Goal: Task Accomplishment & Management: Use online tool/utility

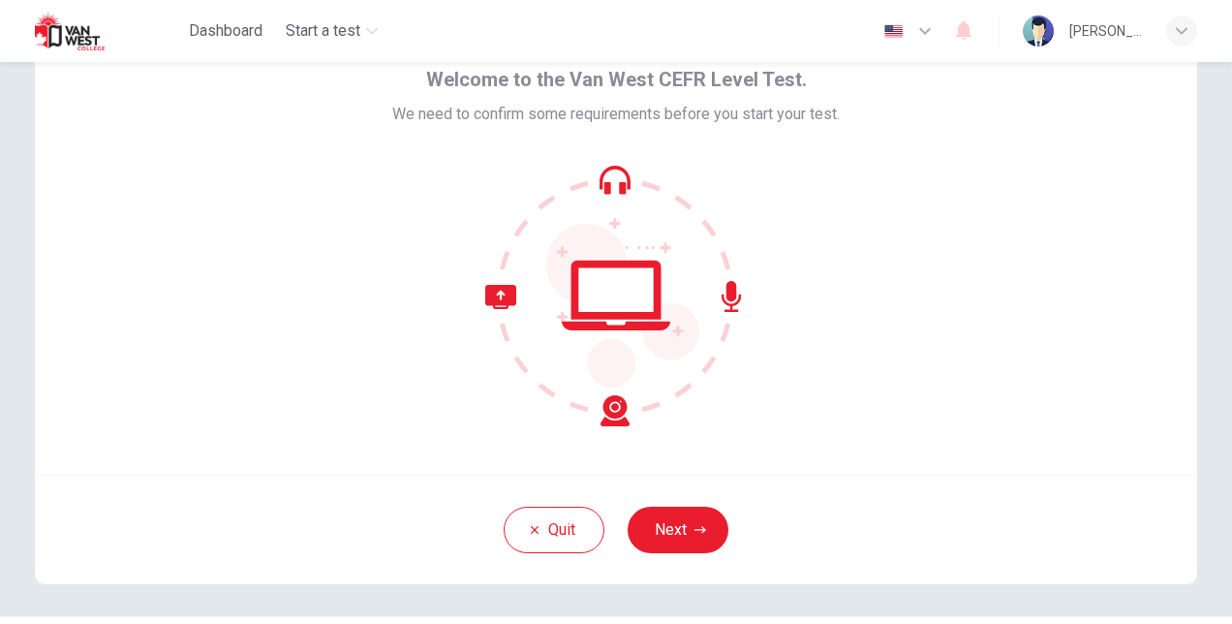
scroll to position [105, 0]
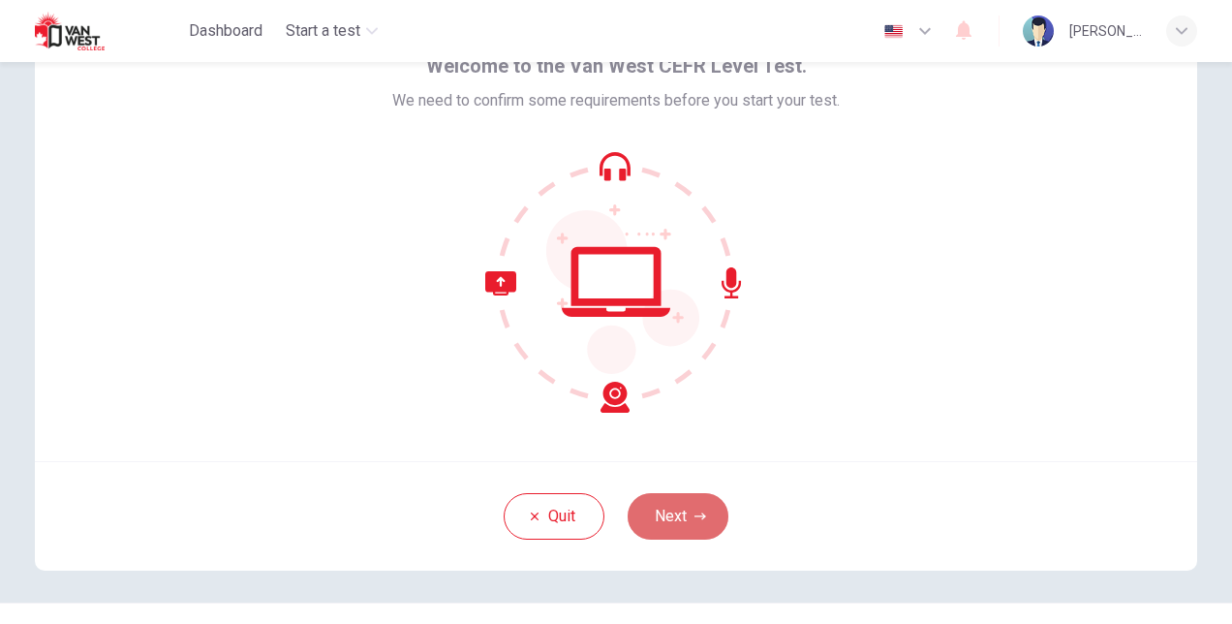
click at [678, 507] on button "Next" at bounding box center [677, 516] width 101 height 46
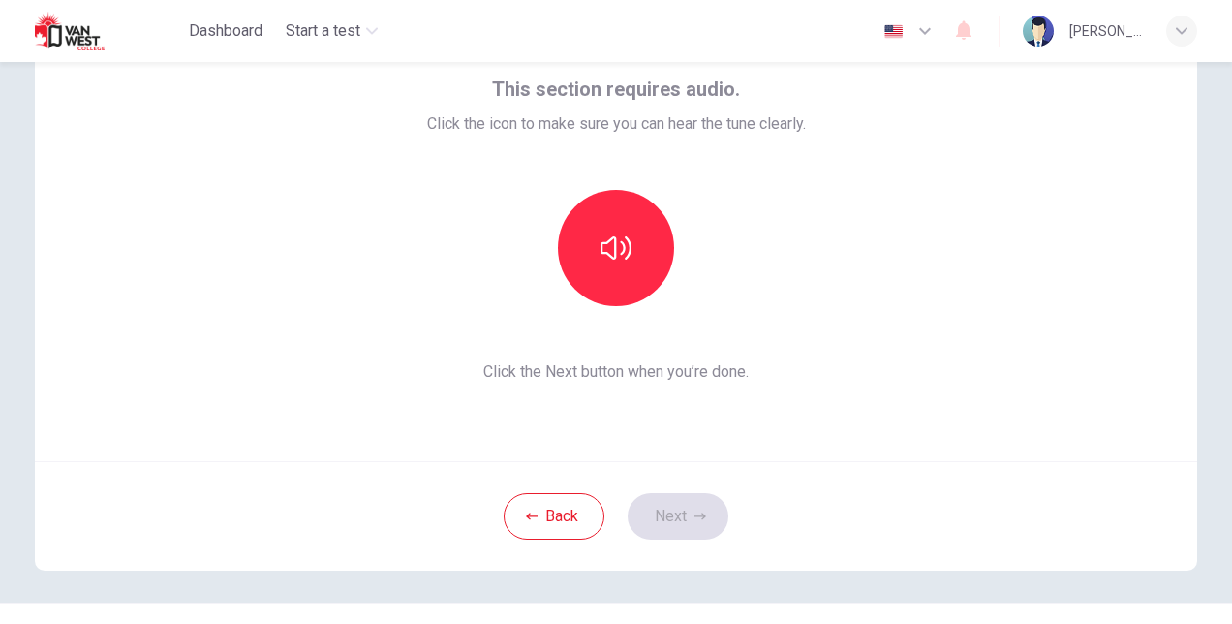
scroll to position [145, 0]
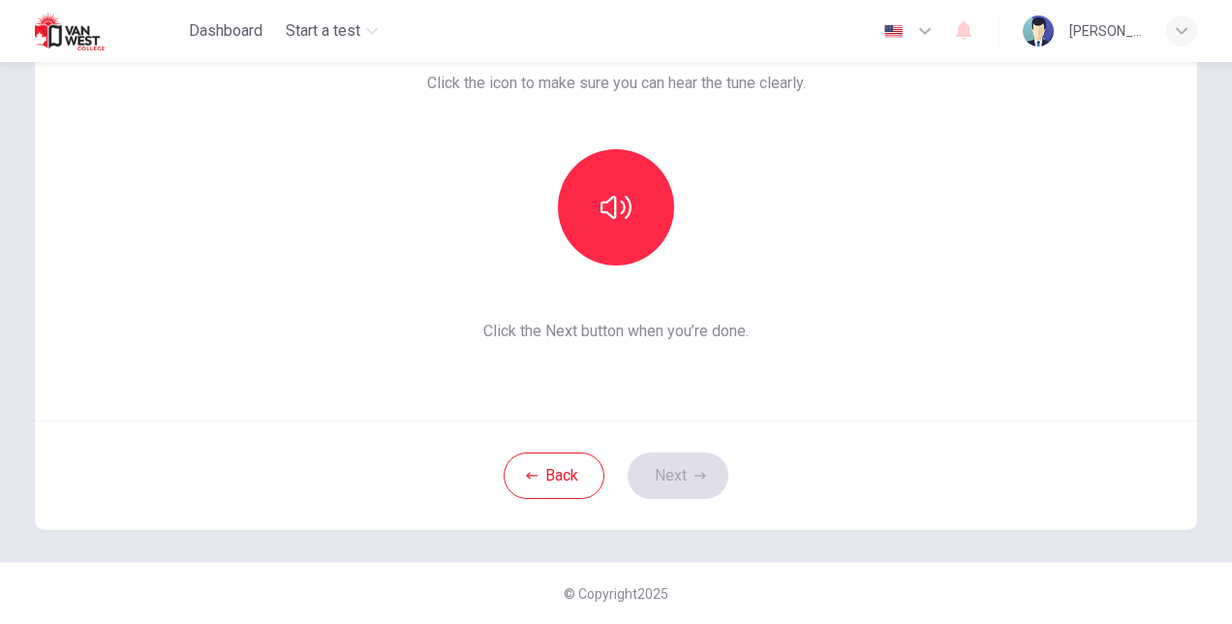
click at [655, 459] on div "Back Next" at bounding box center [616, 474] width 1162 height 109
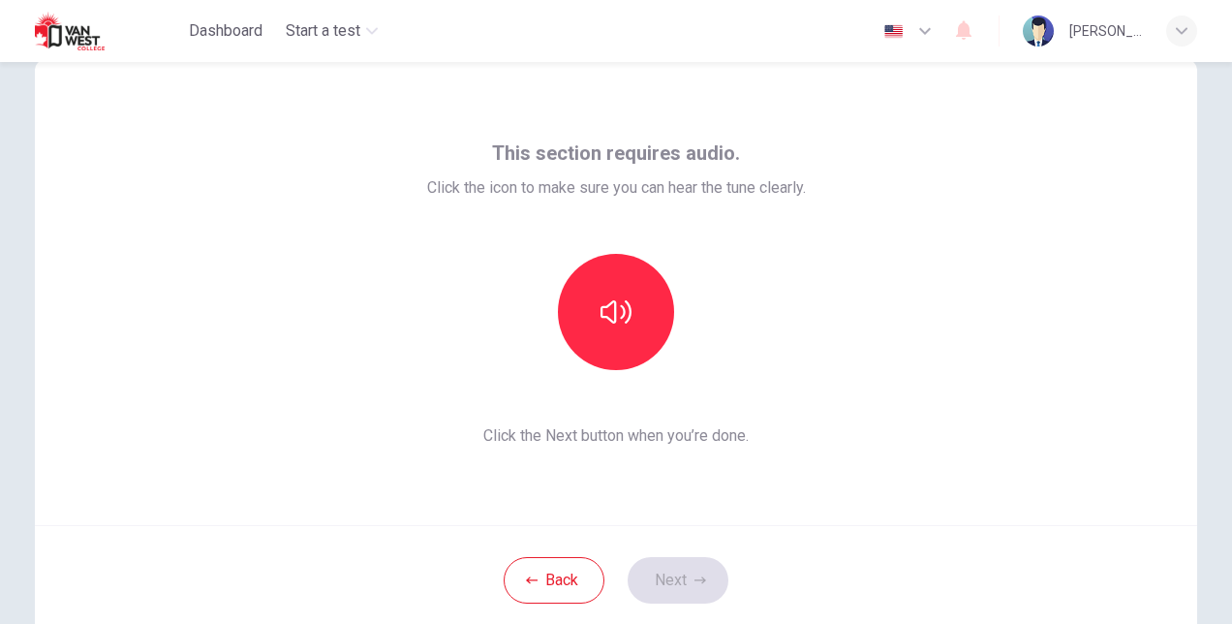
scroll to position [36, 0]
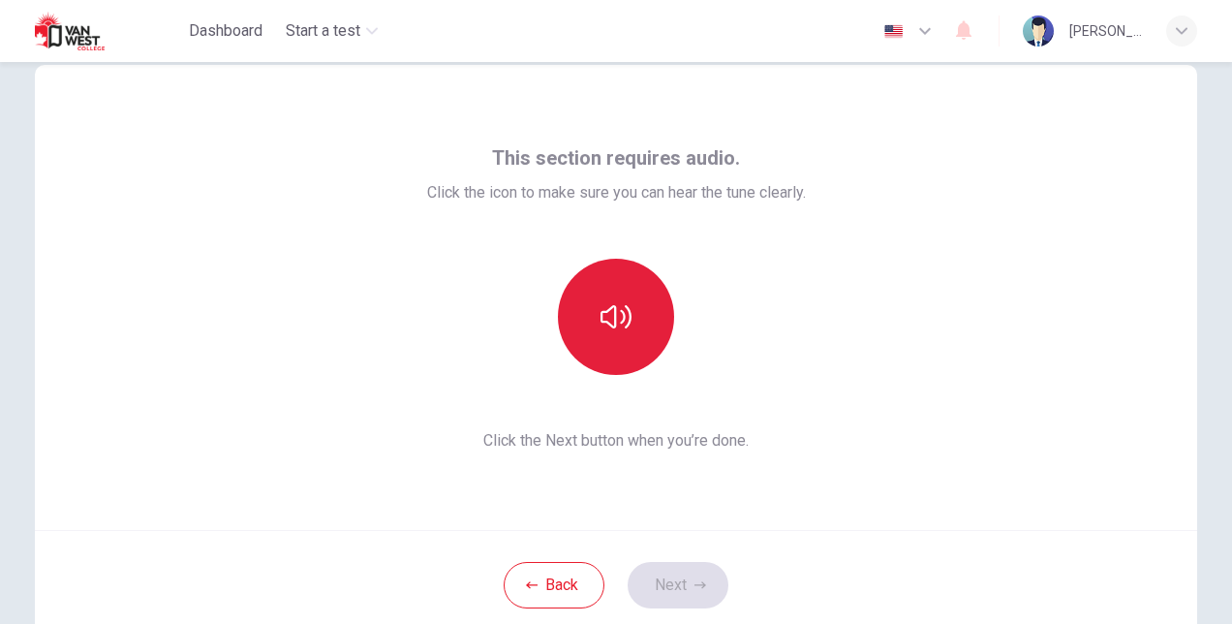
click at [617, 319] on icon "button" at bounding box center [615, 316] width 31 height 31
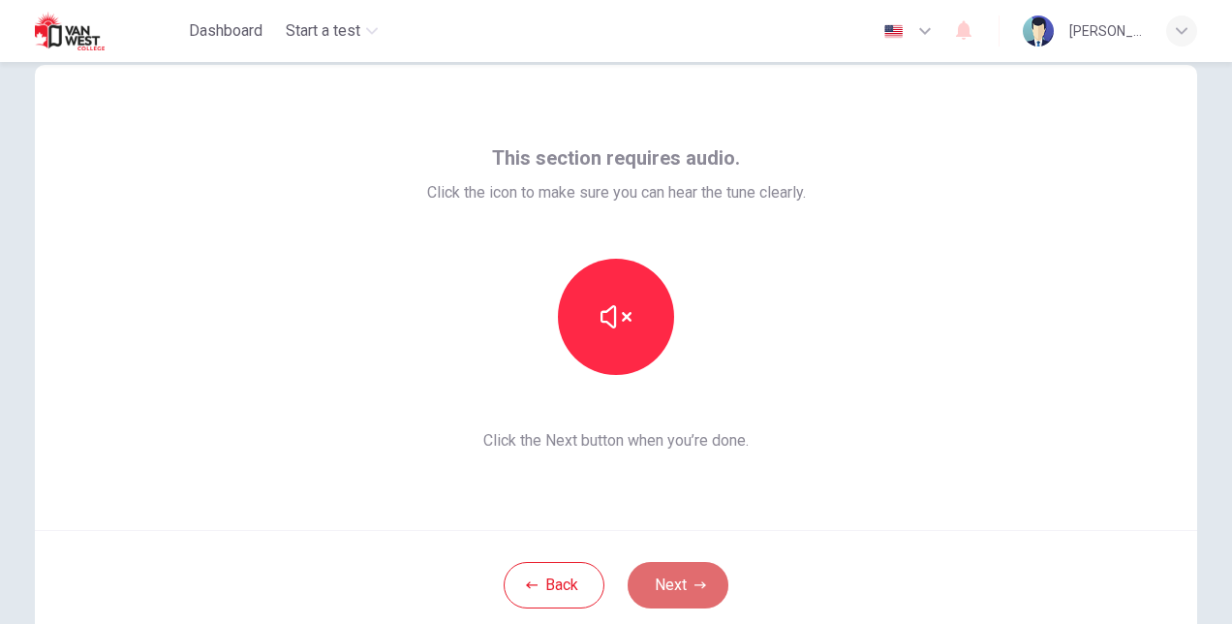
click at [694, 585] on icon "button" at bounding box center [700, 585] width 12 height 12
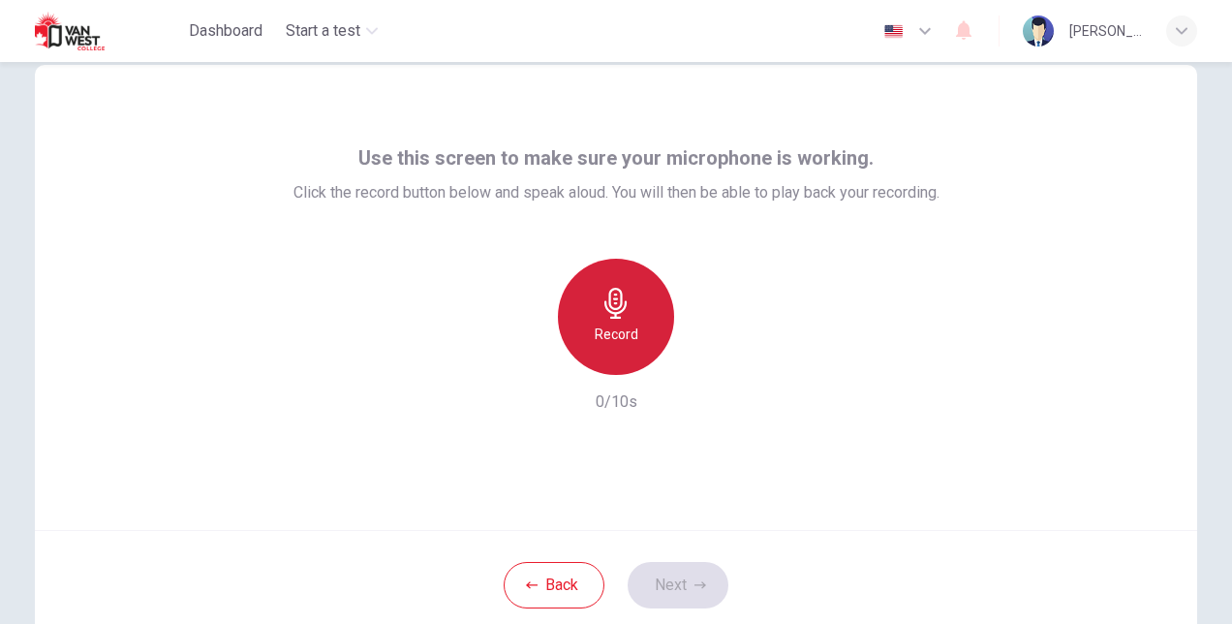
click at [604, 283] on div "Record" at bounding box center [616, 317] width 116 height 116
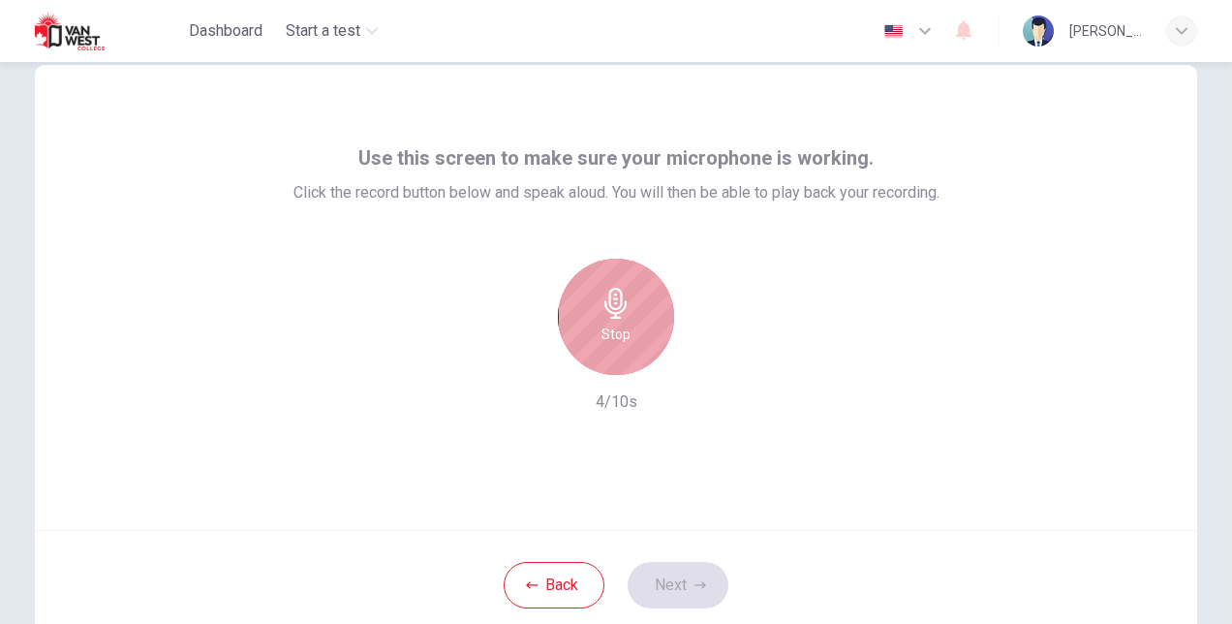
click at [583, 325] on div "Stop" at bounding box center [616, 317] width 116 height 116
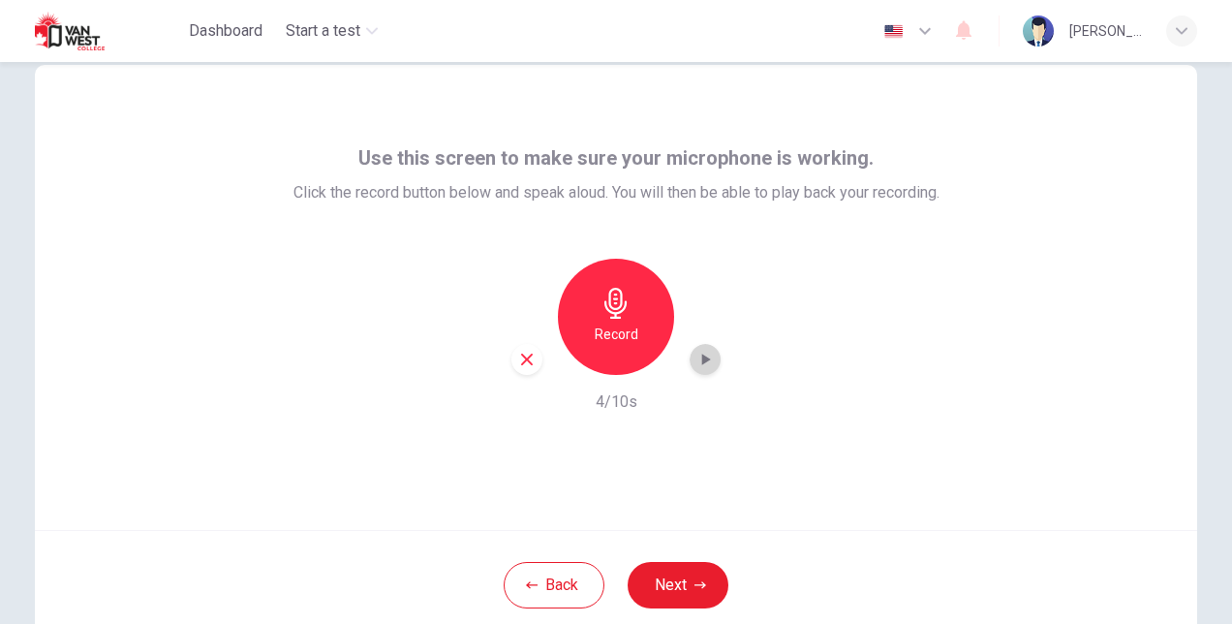
click at [702, 362] on icon "button" at bounding box center [706, 359] width 9 height 12
click at [651, 595] on button "Next" at bounding box center [677, 585] width 101 height 46
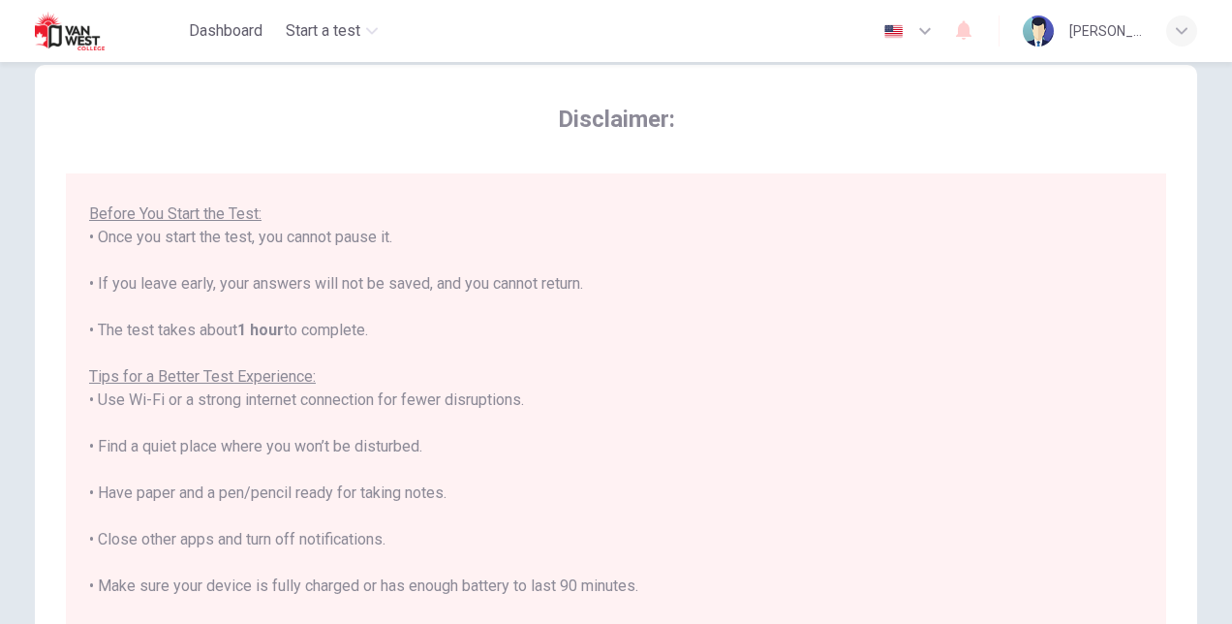
scroll to position [184, 0]
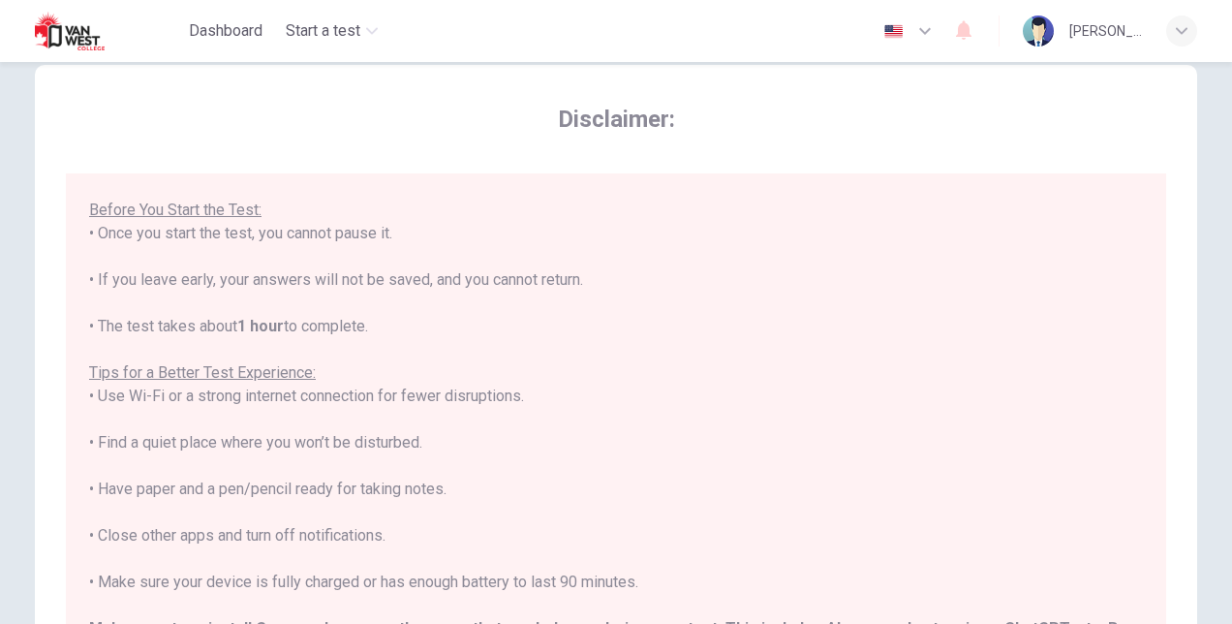
drag, startPoint x: 1133, startPoint y: 445, endPoint x: 1137, endPoint y: 484, distance: 38.9
click at [1137, 484] on div "****IMPORTANT: You cannot change the language during the test.**** Please choos…" at bounding box center [619, 454] width 1061 height 514
drag, startPoint x: 1137, startPoint y: 484, endPoint x: 1022, endPoint y: 443, distance: 121.3
click at [1022, 443] on div "****IMPORTANT: You cannot change the language during the test.**** Please choos…" at bounding box center [615, 361] width 1053 height 697
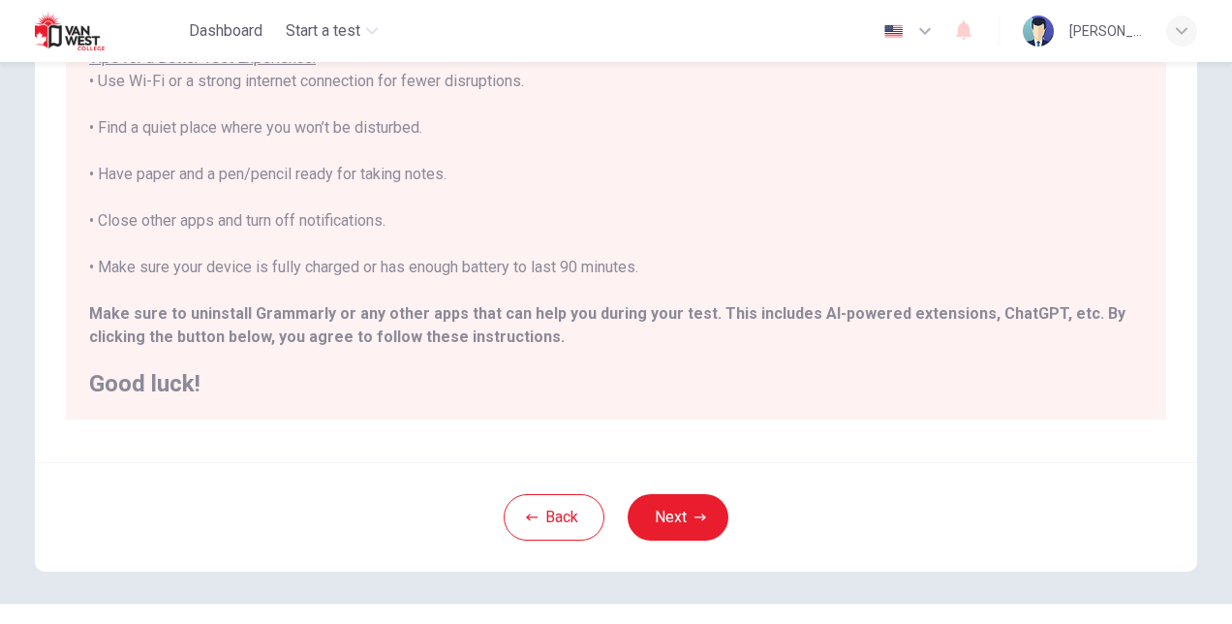
scroll to position [362, 0]
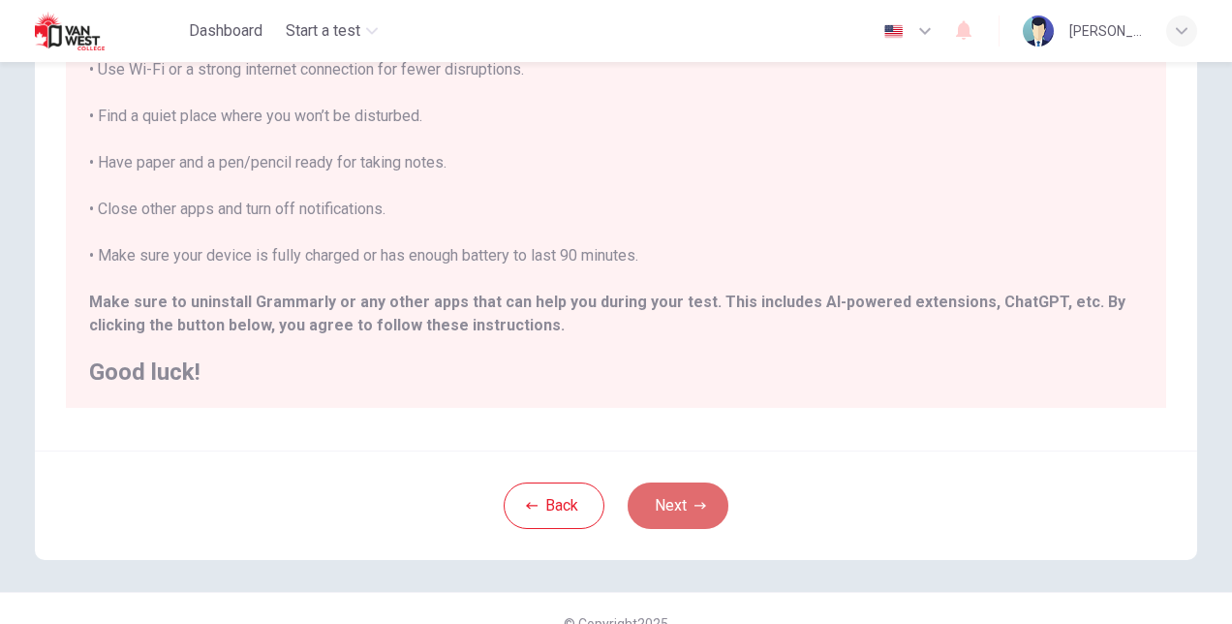
click at [659, 502] on button "Next" at bounding box center [677, 505] width 101 height 46
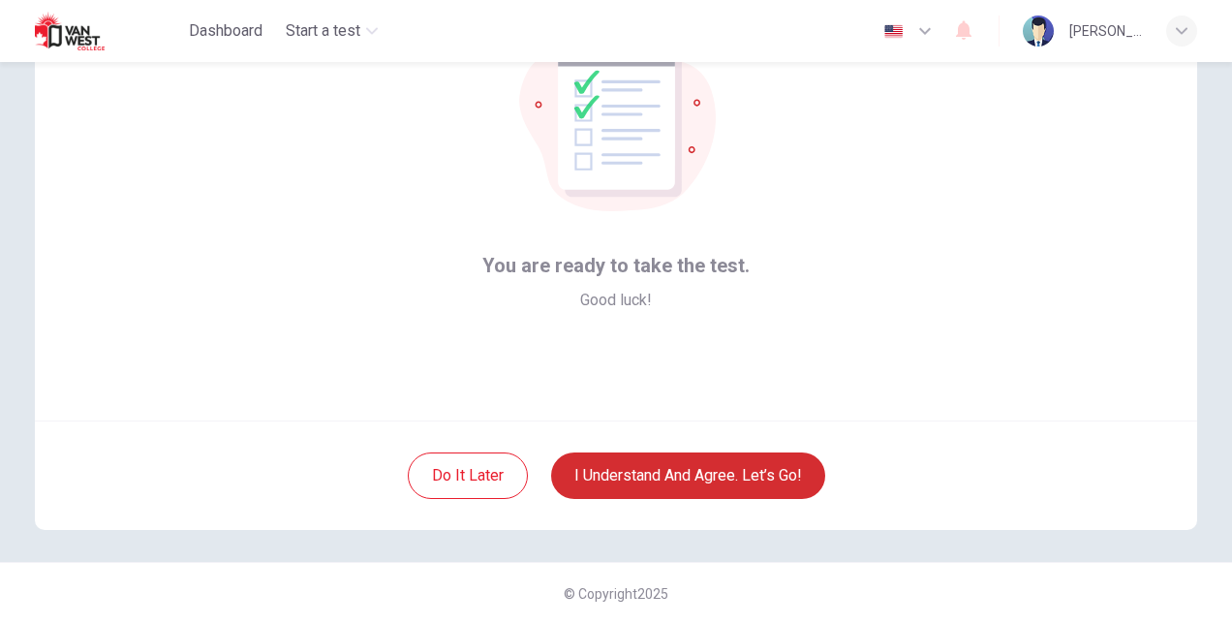
scroll to position [145, 0]
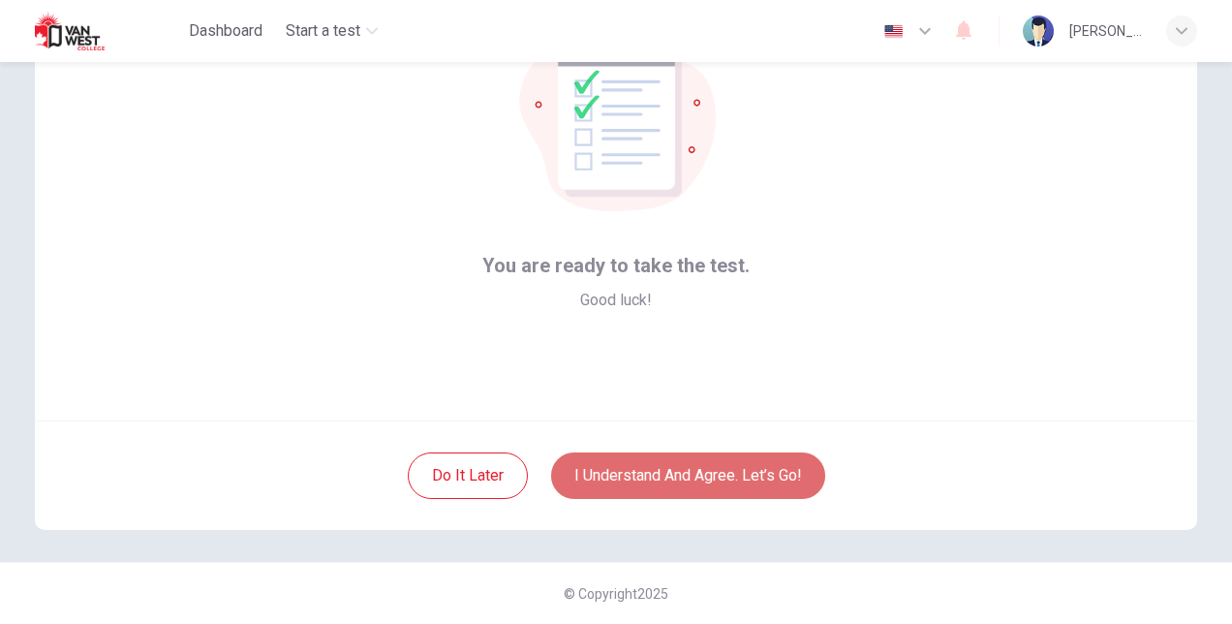
click at [662, 472] on button "I understand and agree. Let’s go!" at bounding box center [688, 475] width 274 height 46
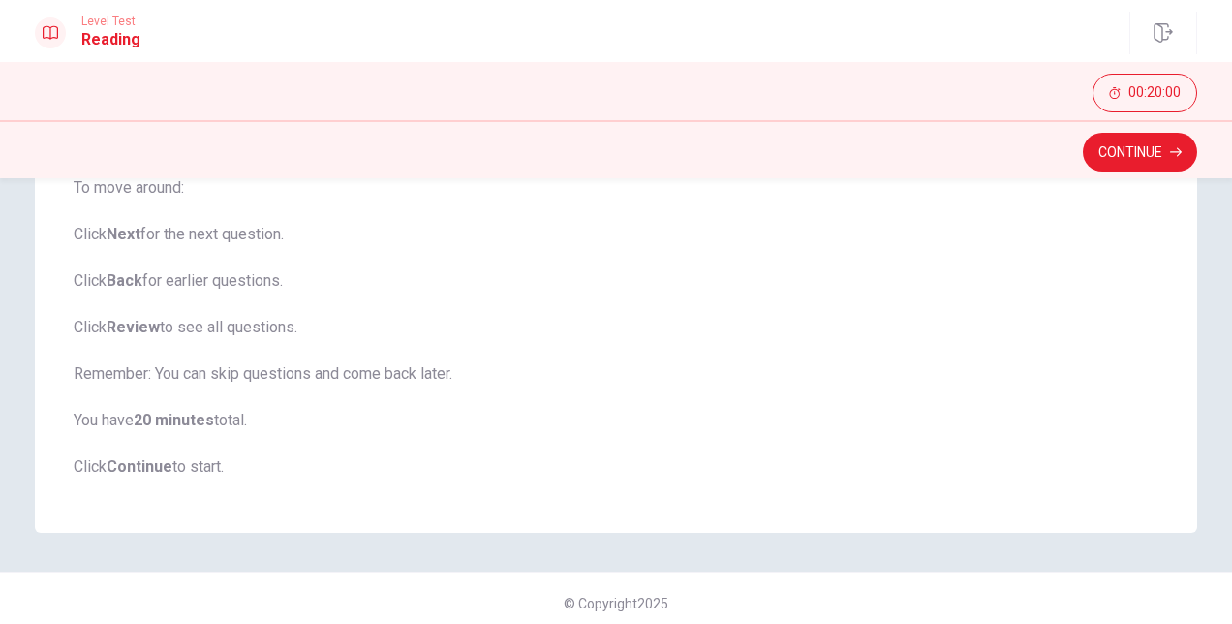
scroll to position [314, 0]
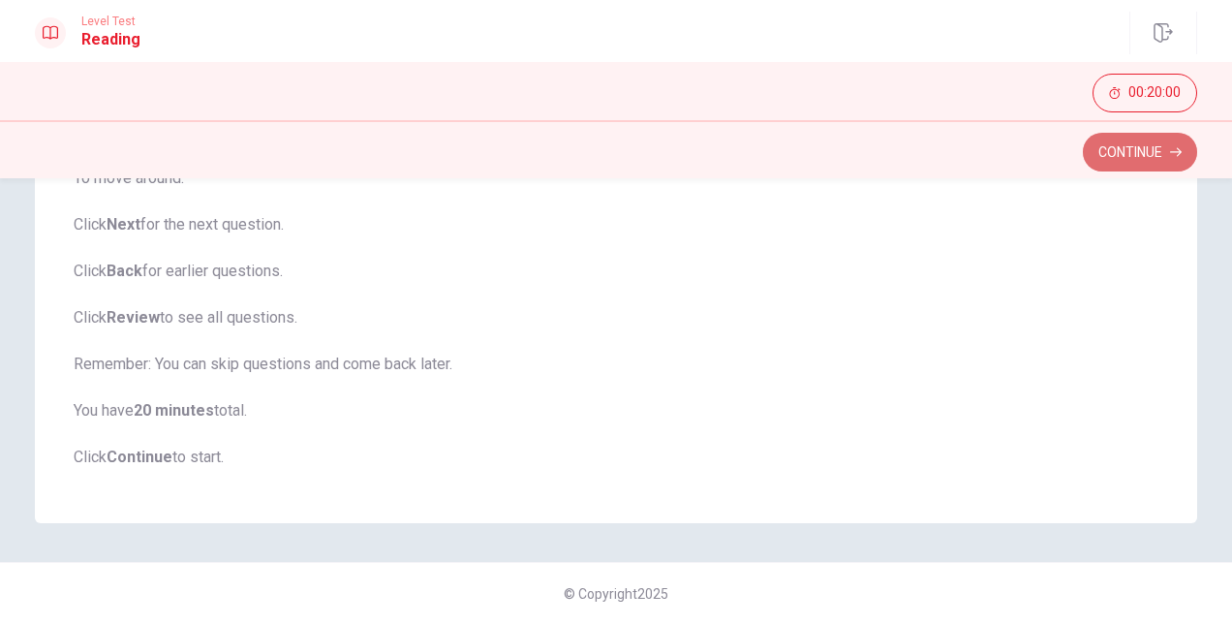
click at [1154, 153] on button "Continue" at bounding box center [1140, 152] width 114 height 39
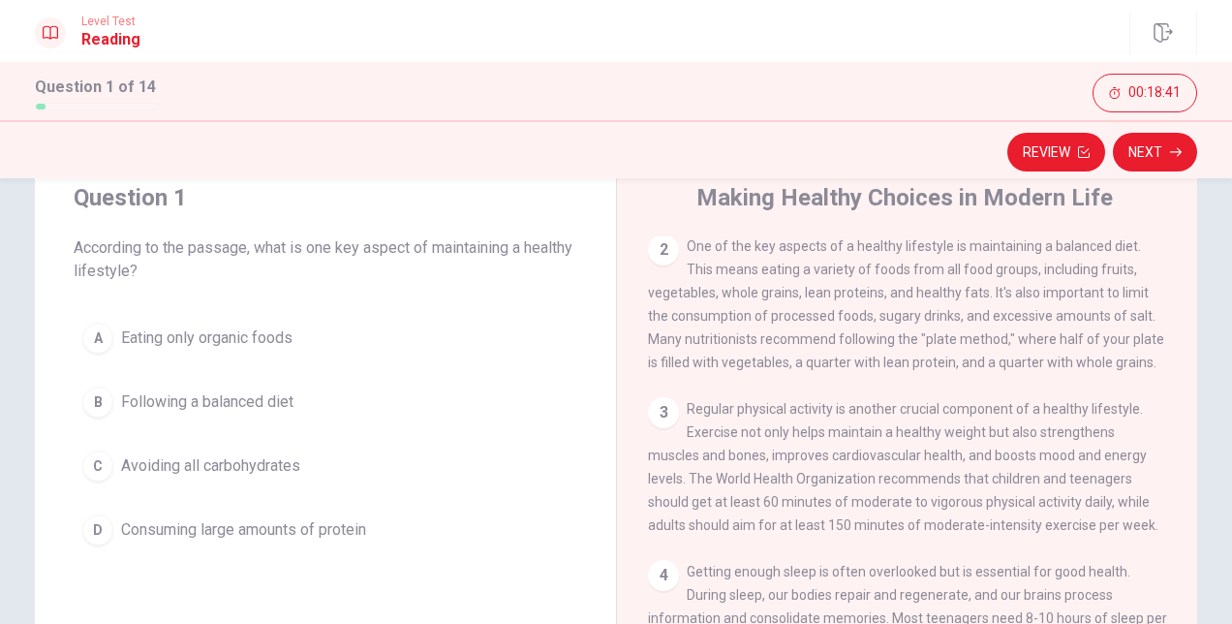
scroll to position [120, 0]
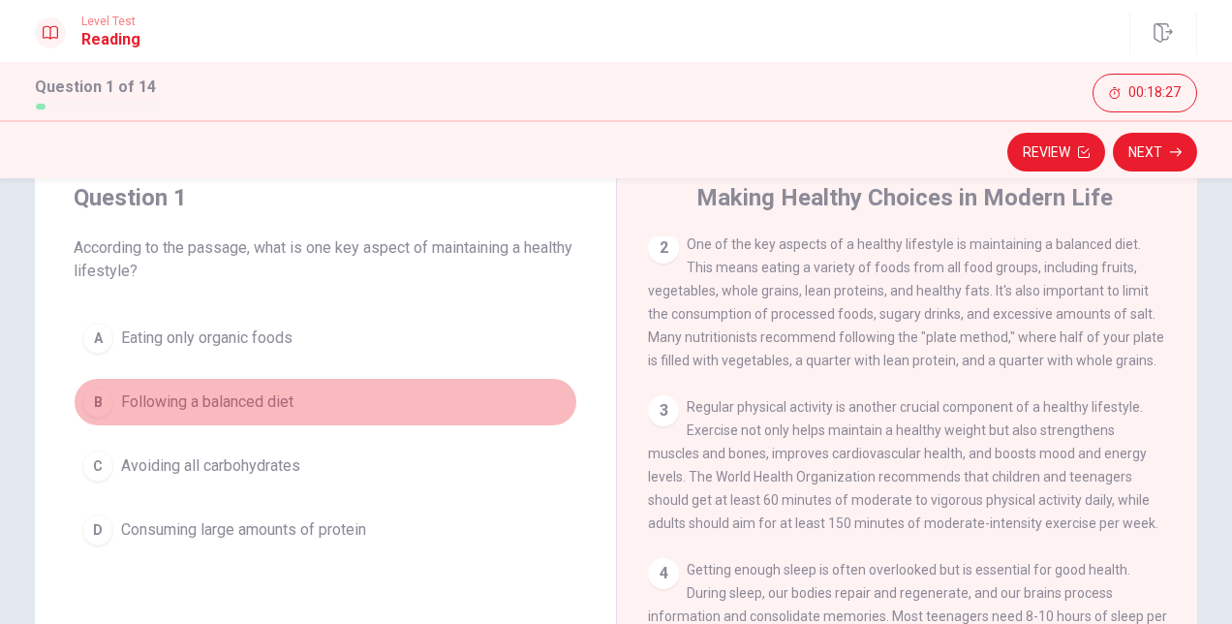
click at [92, 393] on div "B" at bounding box center [97, 401] width 31 height 31
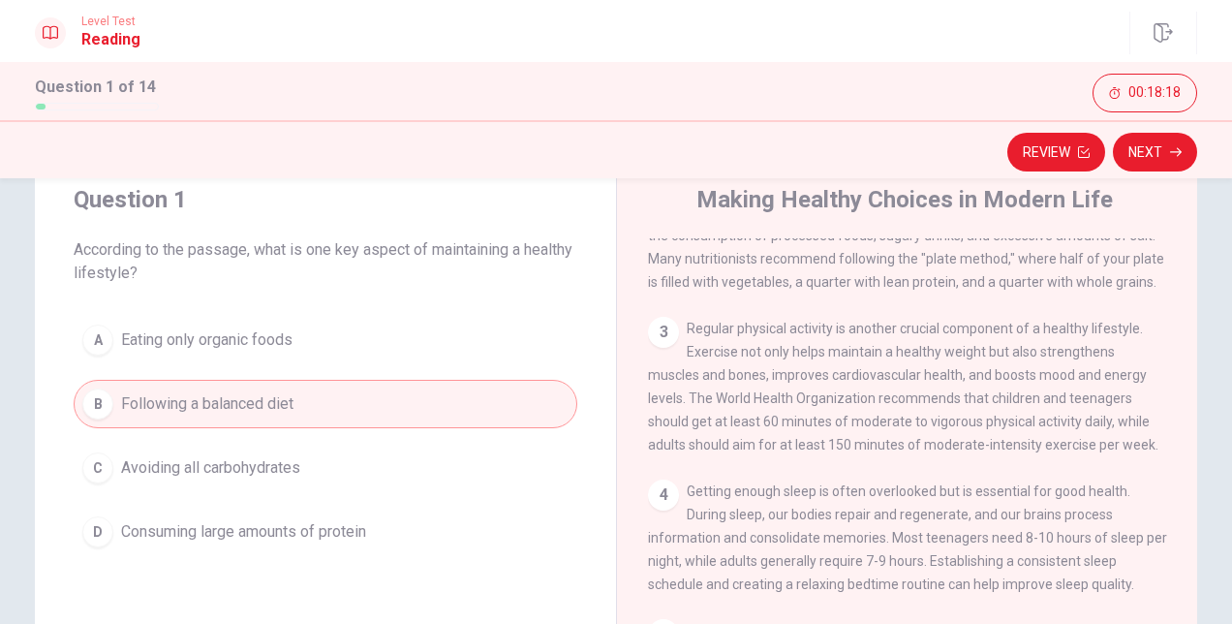
scroll to position [62, 0]
click at [1137, 151] on button "Next" at bounding box center [1155, 152] width 84 height 39
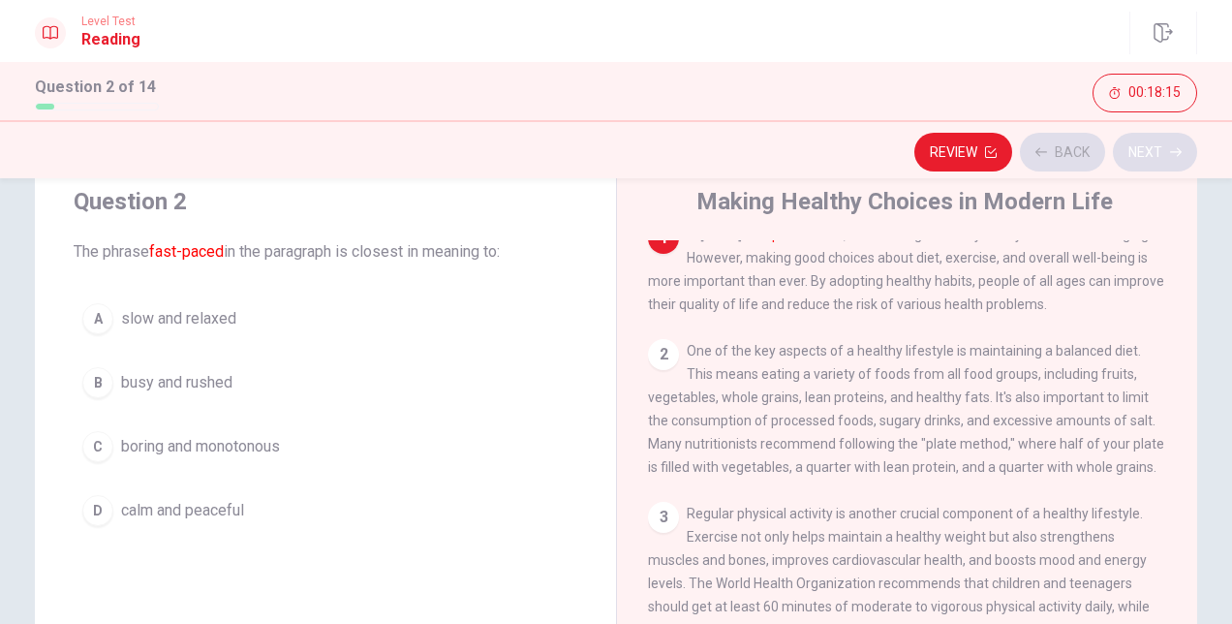
scroll to position [0, 0]
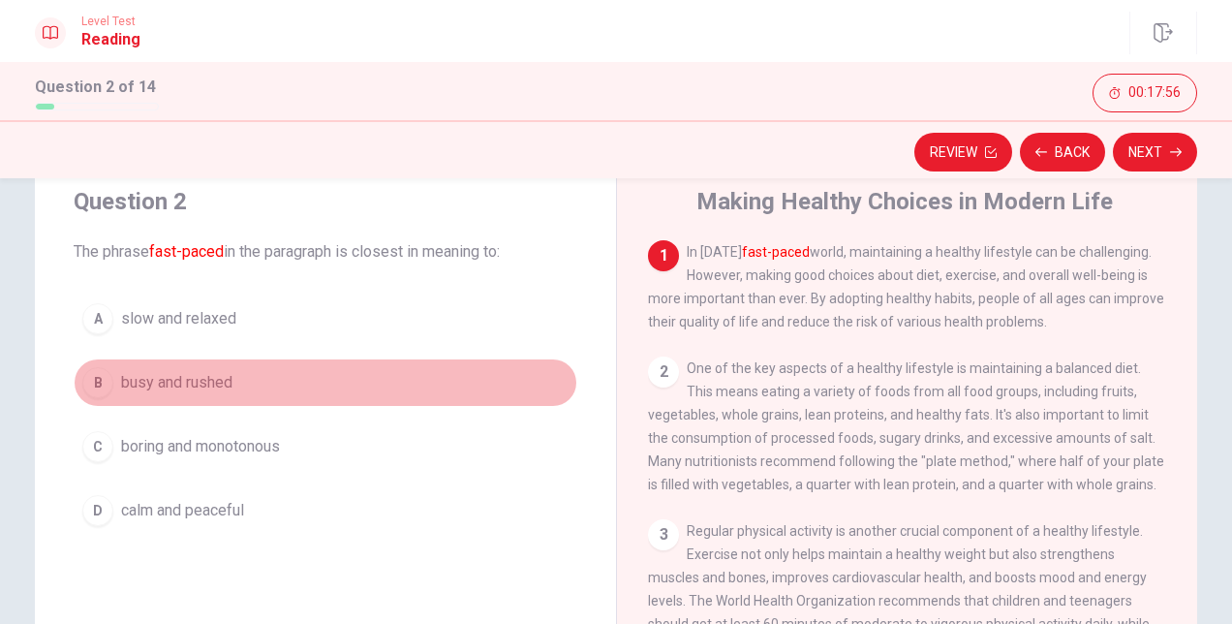
click at [91, 376] on div "B" at bounding box center [97, 382] width 31 height 31
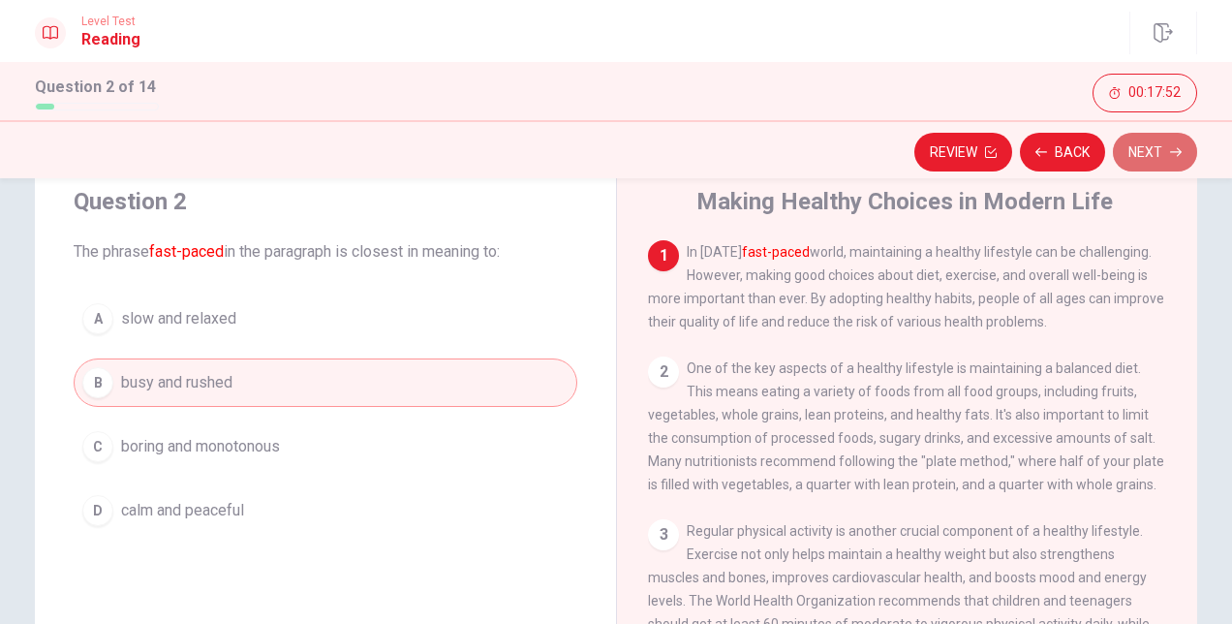
click at [1175, 137] on button "Next" at bounding box center [1155, 152] width 84 height 39
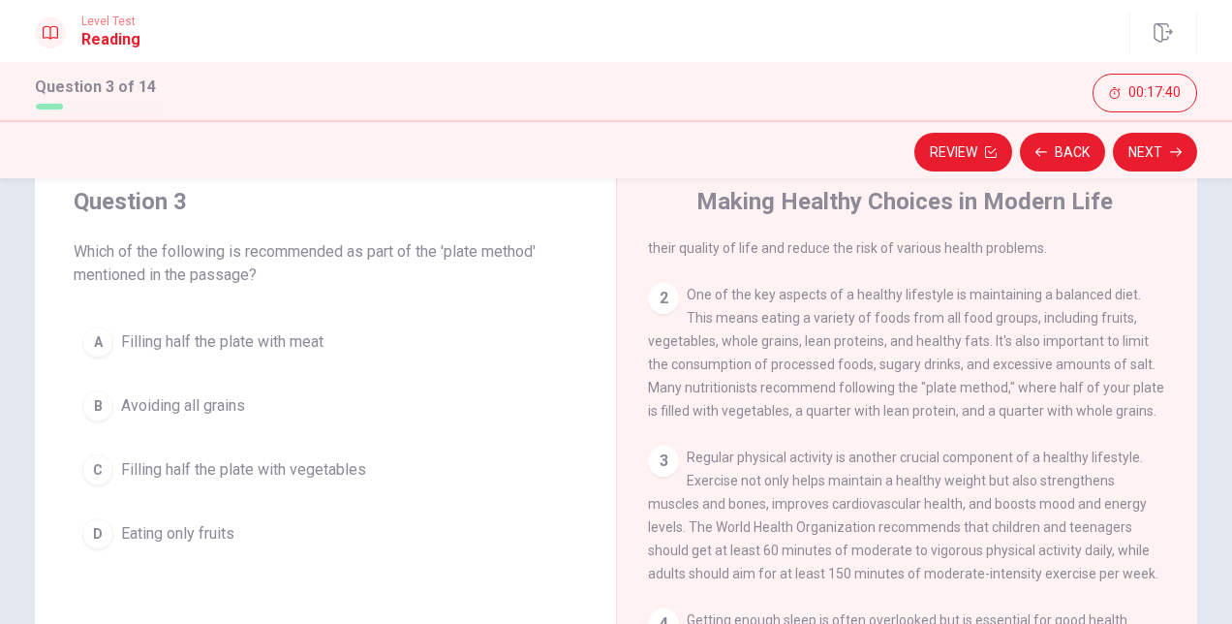
scroll to position [84, 0]
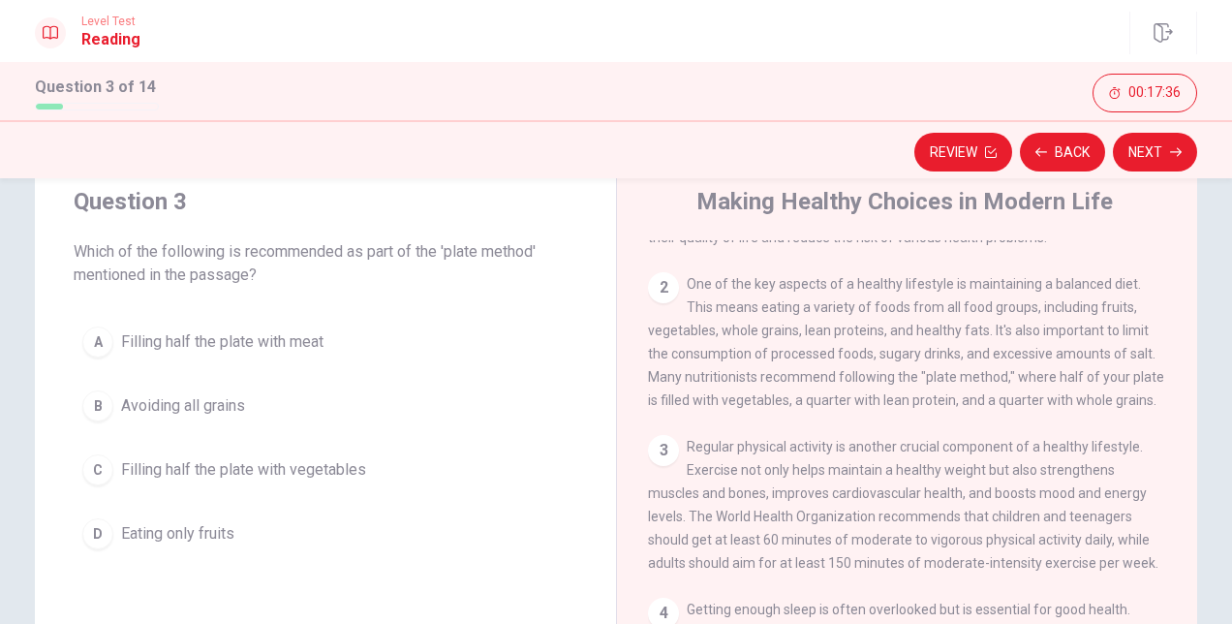
drag, startPoint x: 1175, startPoint y: 346, endPoint x: 1177, endPoint y: 370, distance: 24.4
click at [1177, 370] on div "1 In [DATE] fast-paced world, maintaining a healthy lifestyle can be challengin…" at bounding box center [920, 518] width 544 height 557
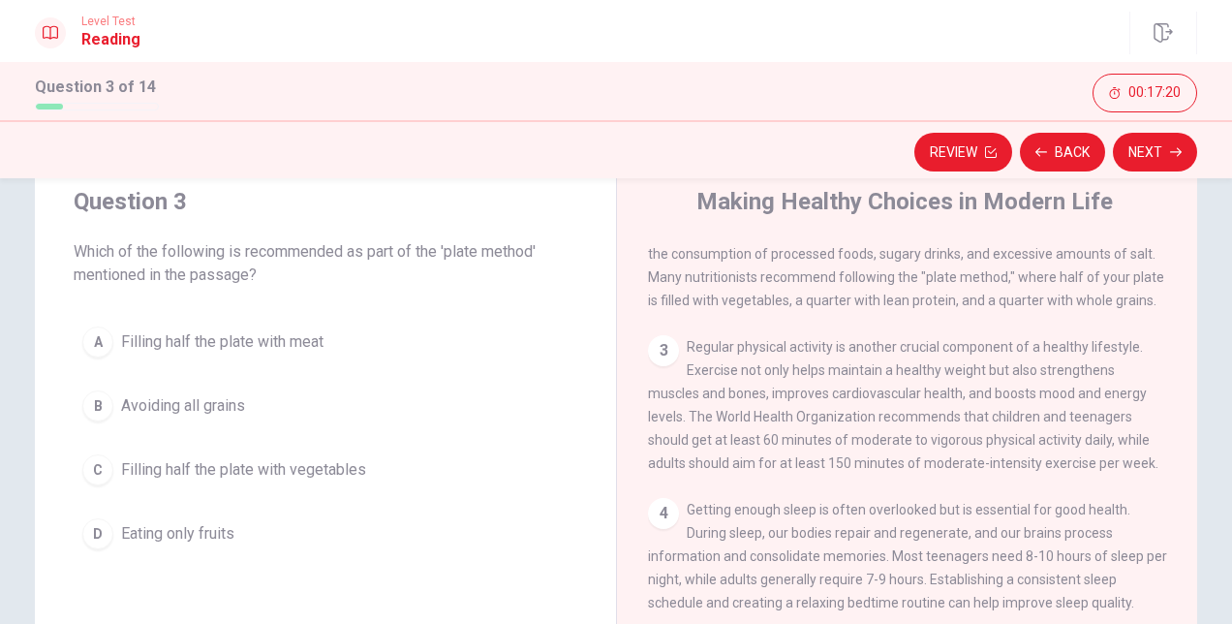
scroll to position [186, 0]
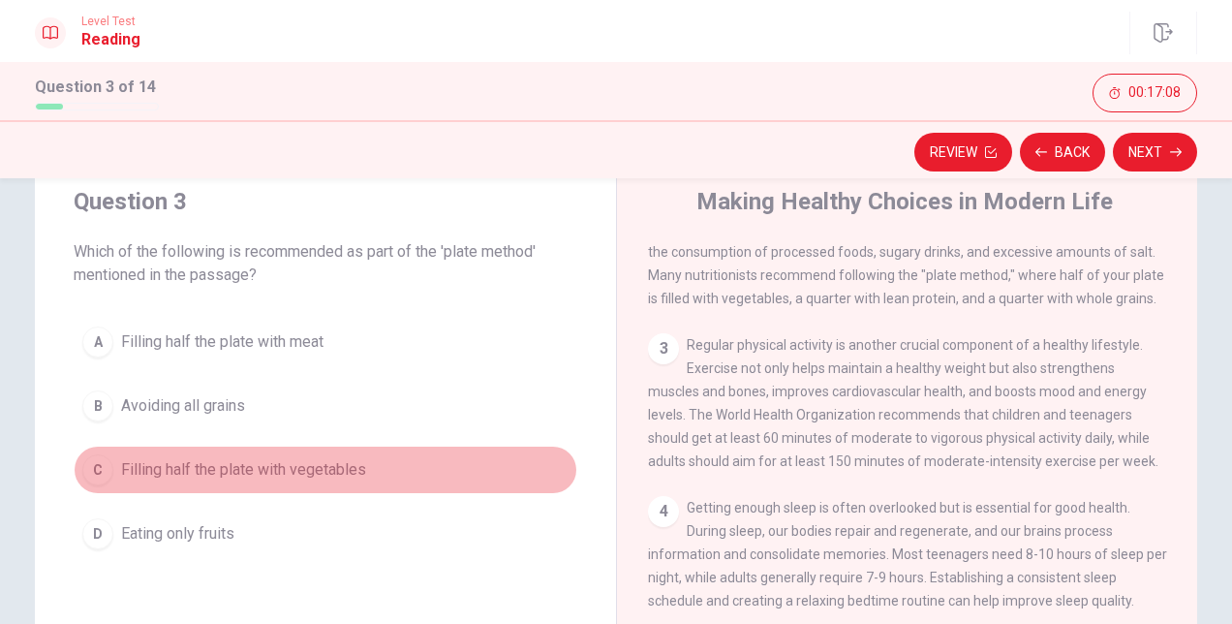
click at [85, 467] on div "C" at bounding box center [97, 469] width 31 height 31
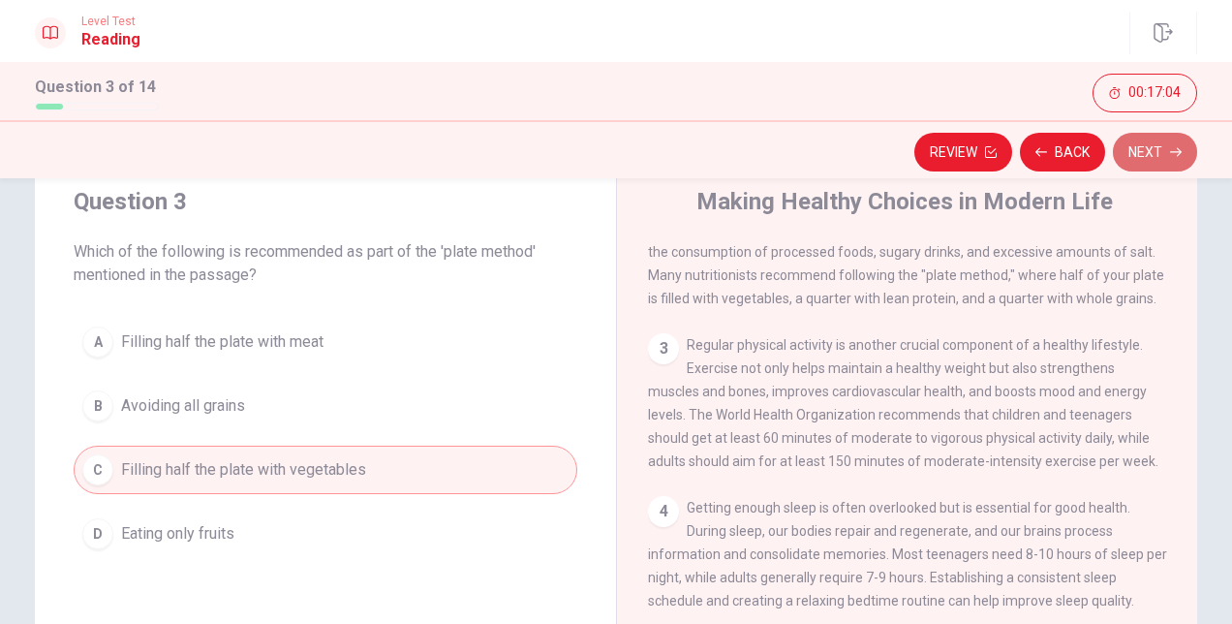
click at [1152, 152] on button "Next" at bounding box center [1155, 152] width 84 height 39
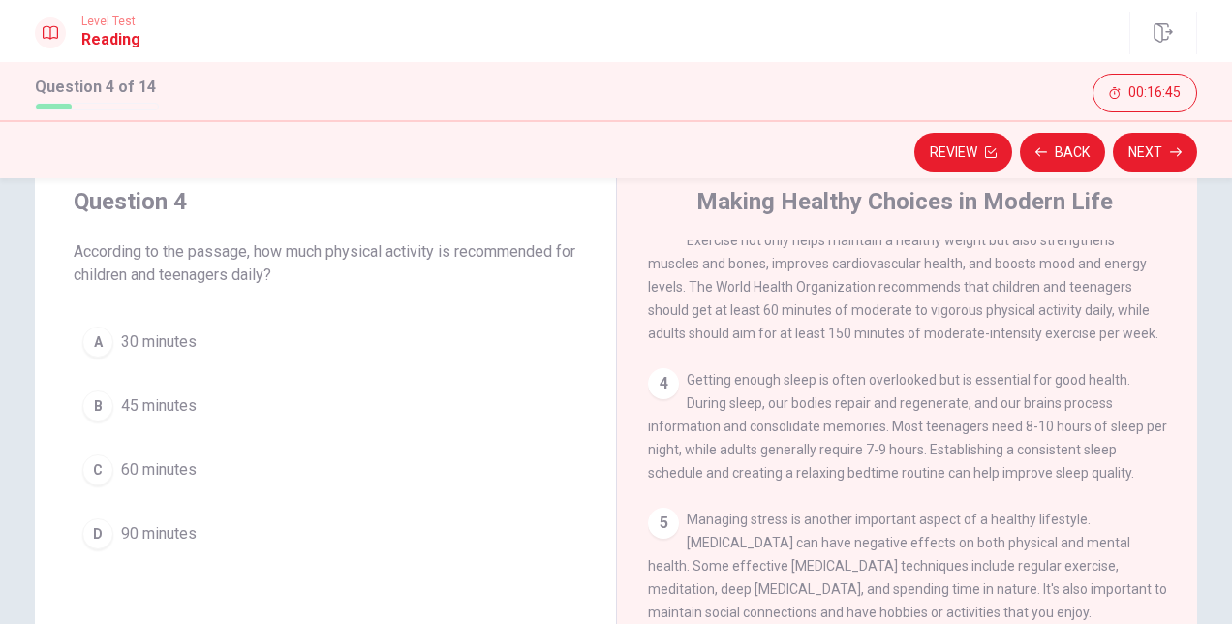
scroll to position [320, 0]
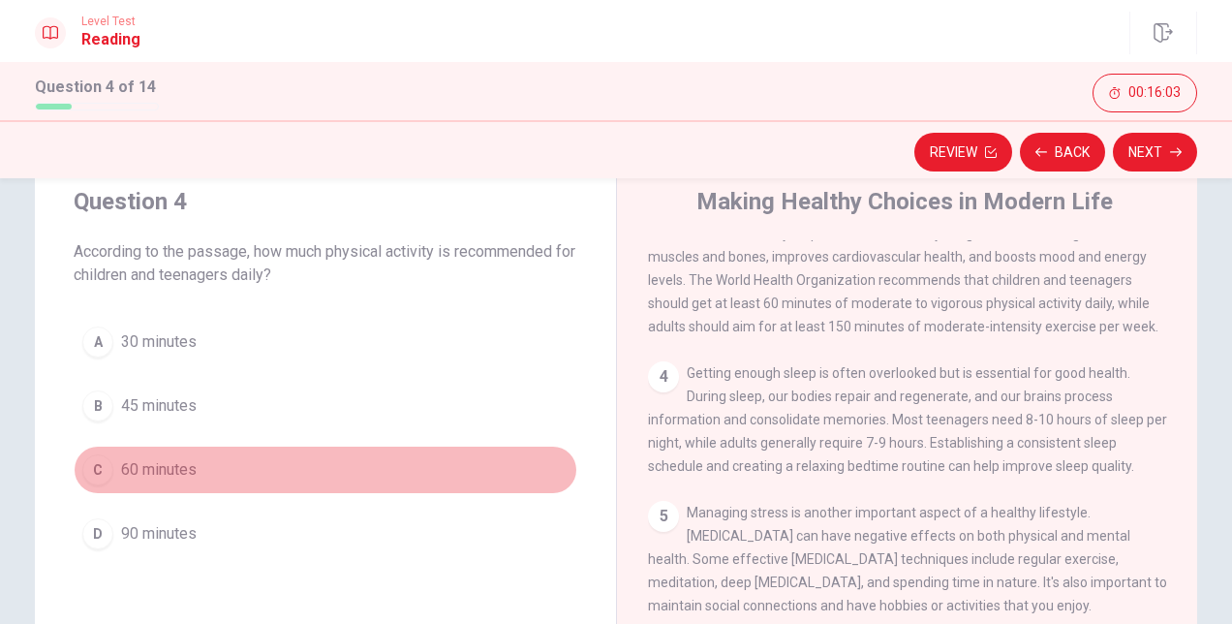
click at [95, 465] on div "C" at bounding box center [97, 469] width 31 height 31
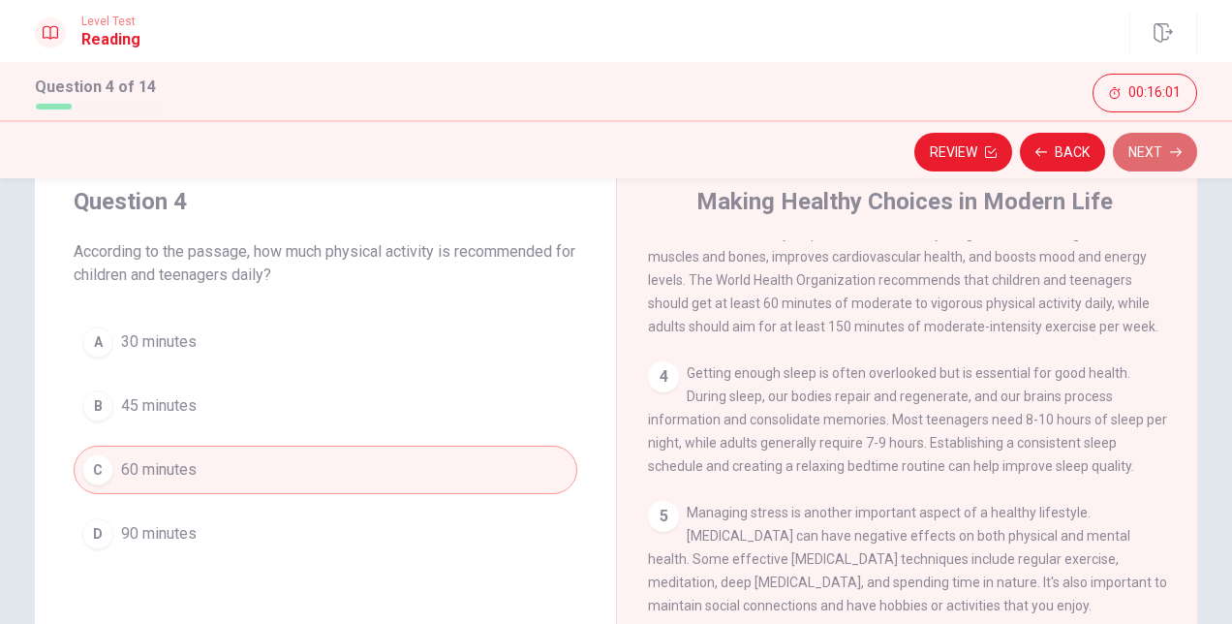
click at [1129, 137] on button "Next" at bounding box center [1155, 152] width 84 height 39
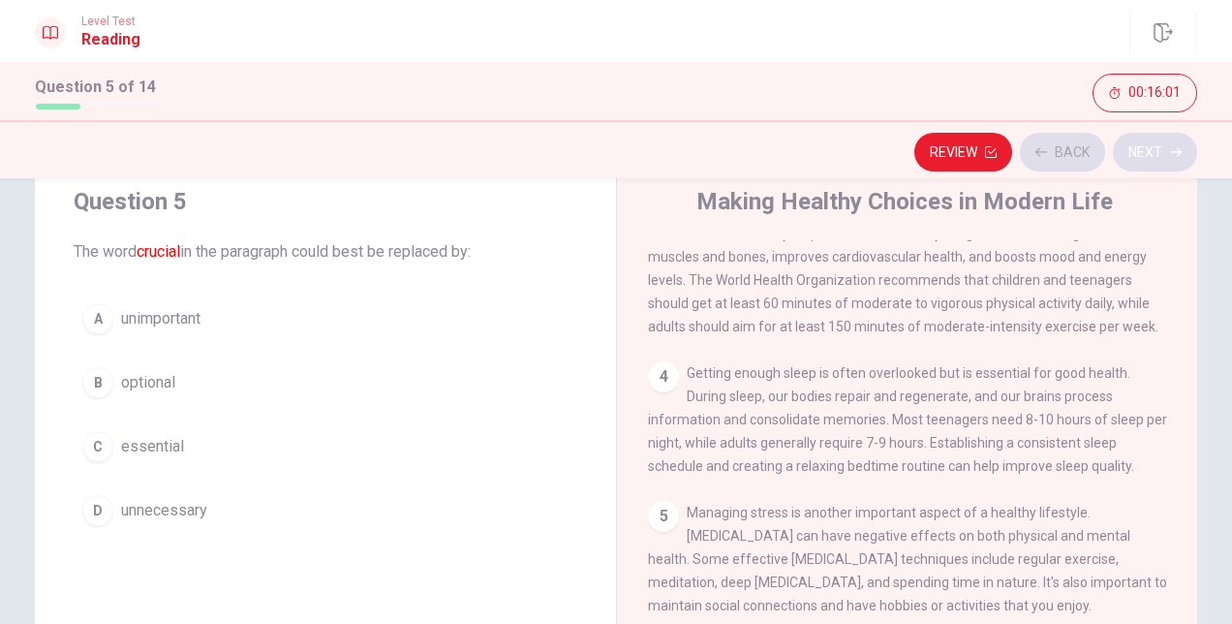
scroll to position [285, 0]
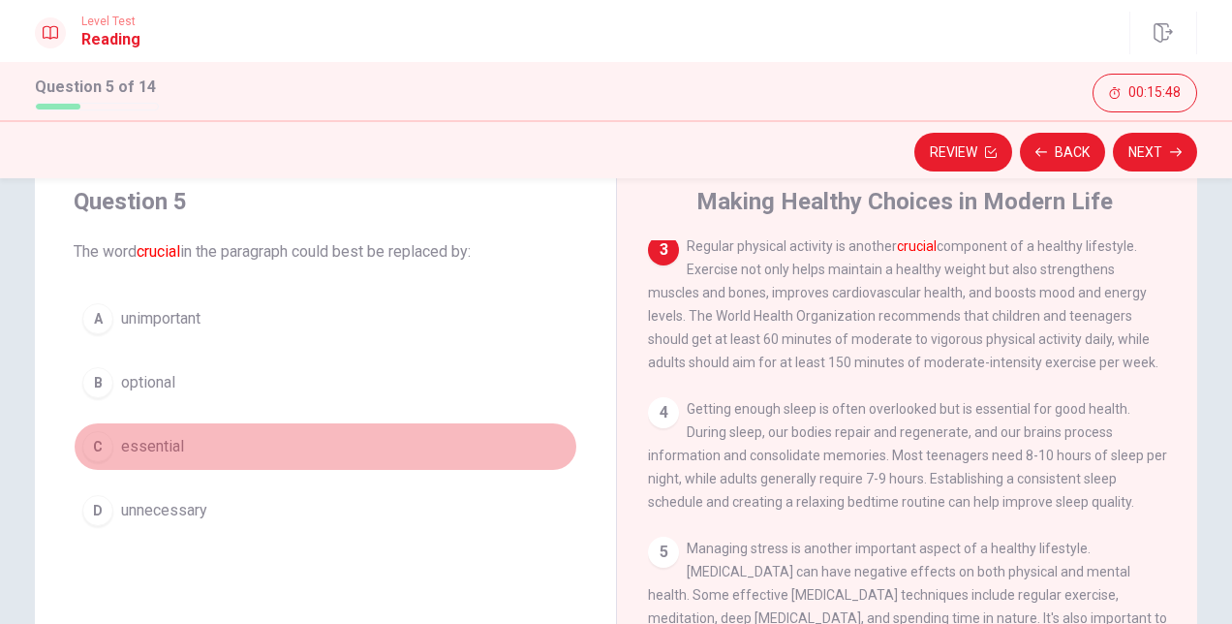
click at [89, 439] on div "C" at bounding box center [97, 446] width 31 height 31
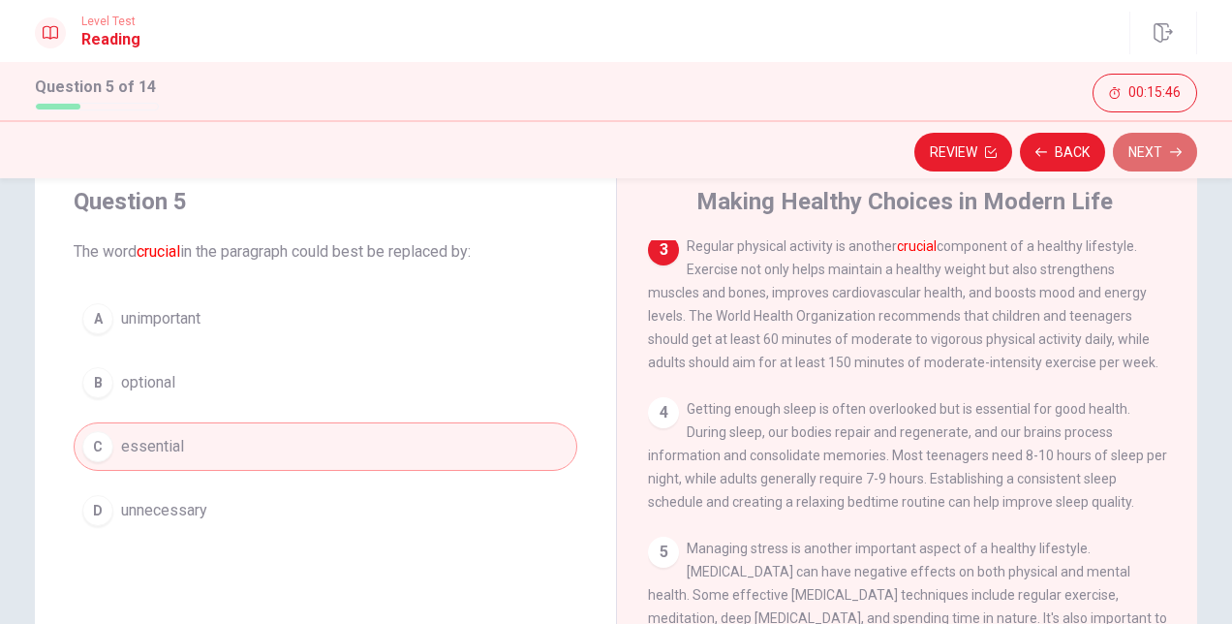
click at [1145, 155] on button "Next" at bounding box center [1155, 152] width 84 height 39
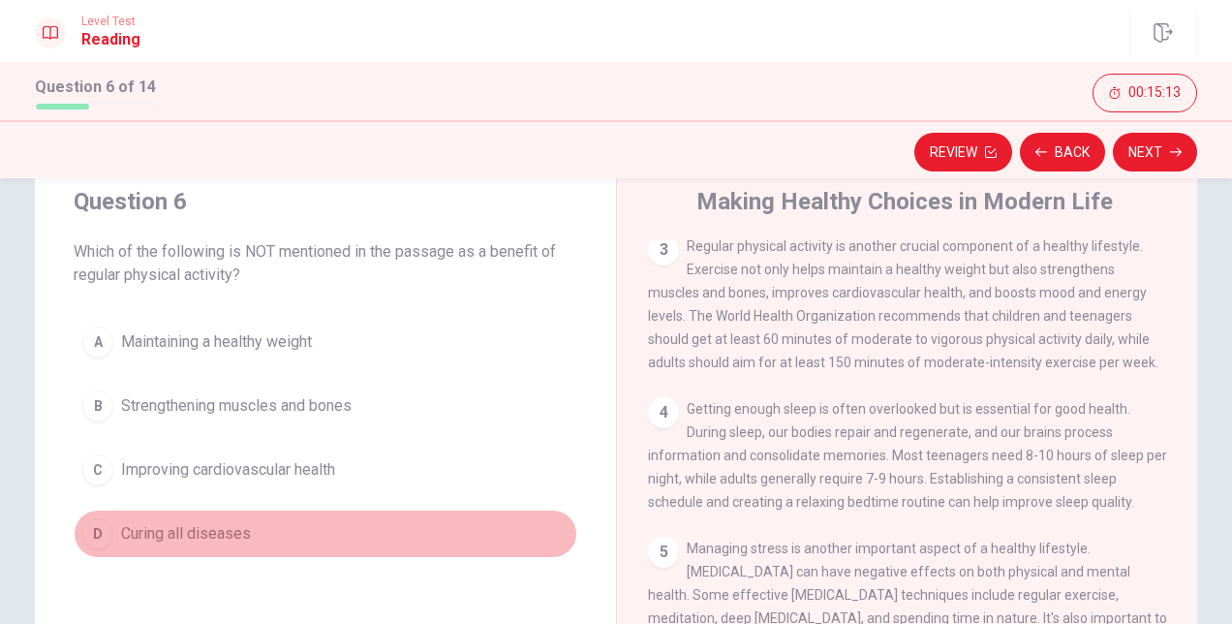
click at [101, 534] on div "D" at bounding box center [97, 533] width 31 height 31
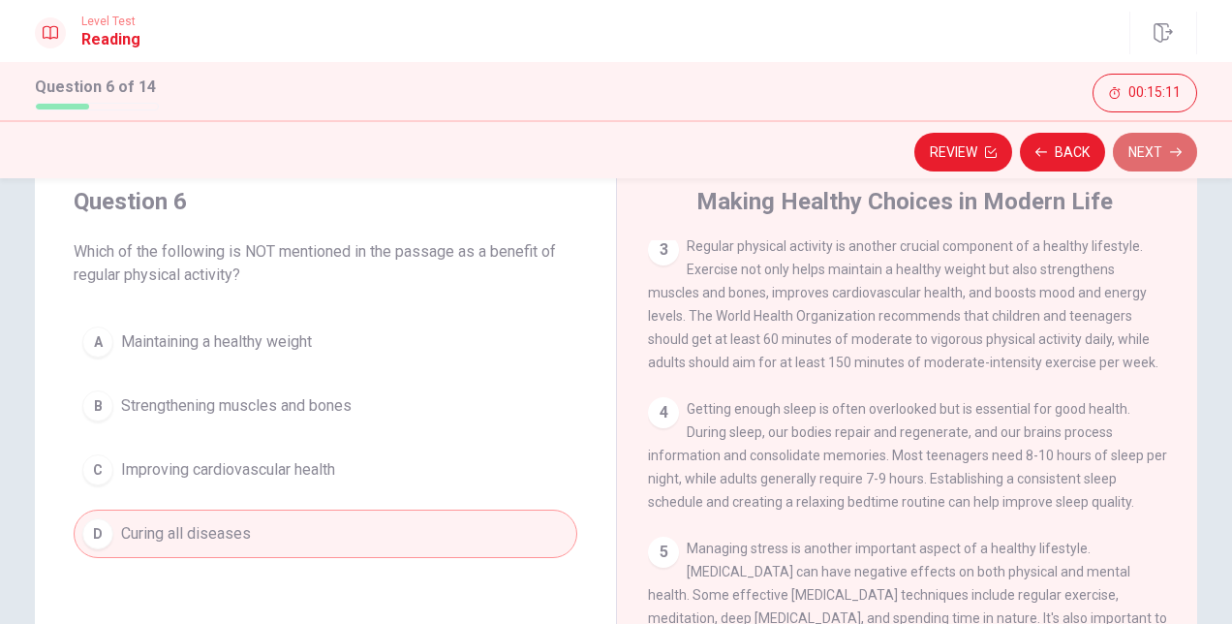
click at [1141, 163] on button "Next" at bounding box center [1155, 152] width 84 height 39
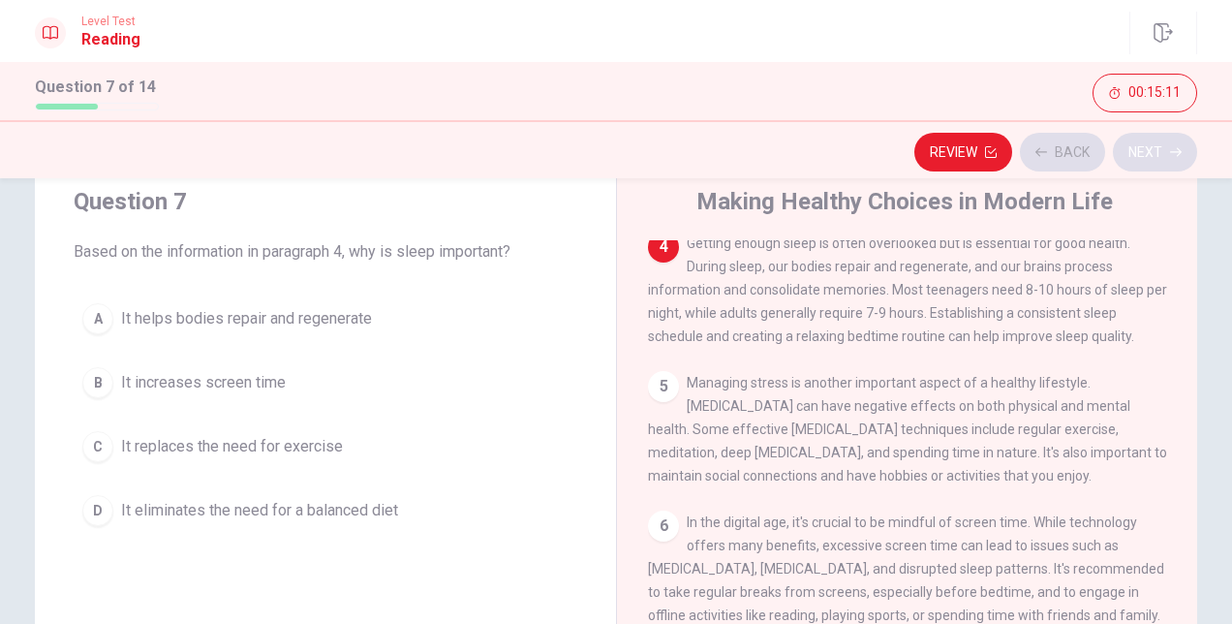
scroll to position [451, 0]
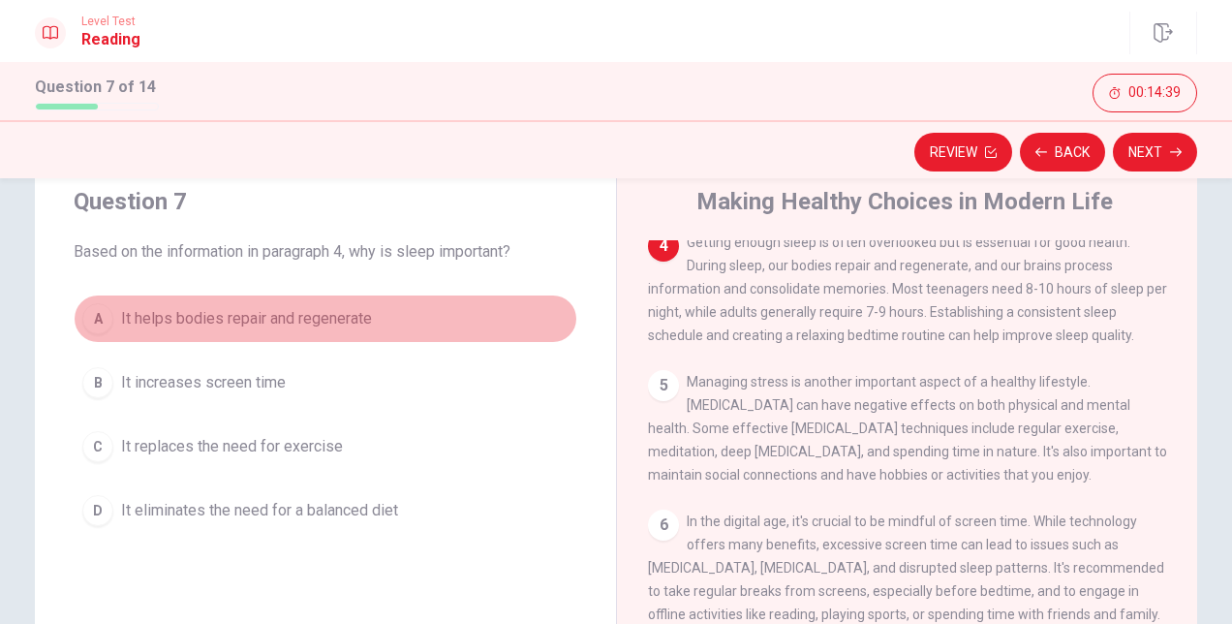
click at [95, 320] on div "A" at bounding box center [97, 318] width 31 height 31
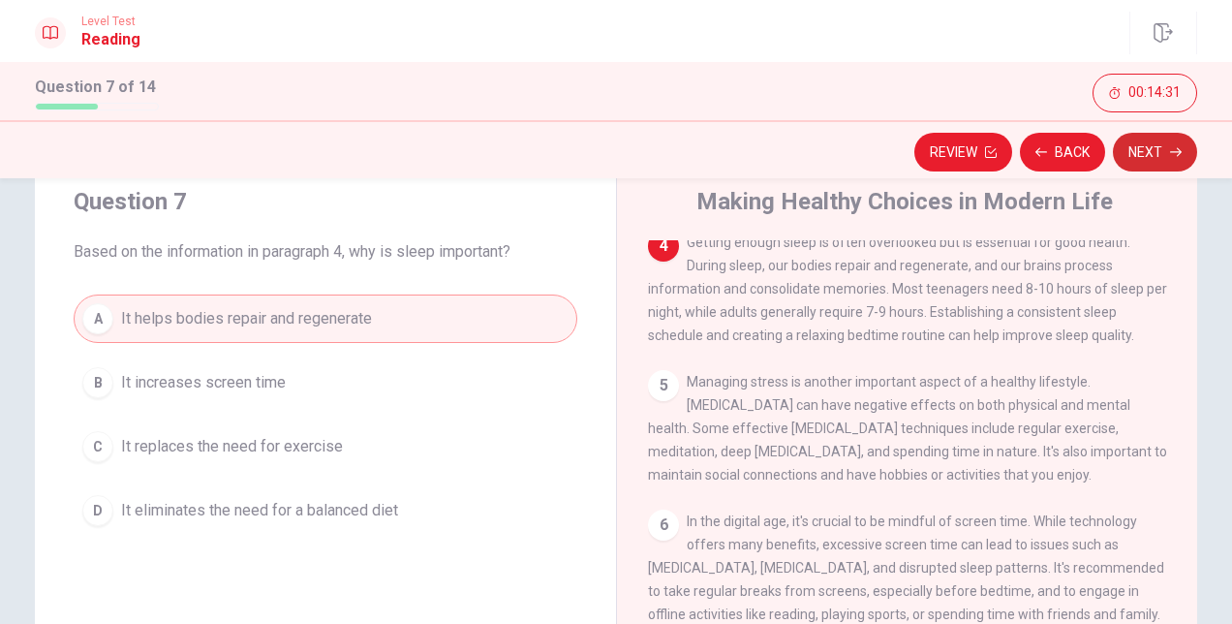
click at [1154, 146] on button "Next" at bounding box center [1155, 152] width 84 height 39
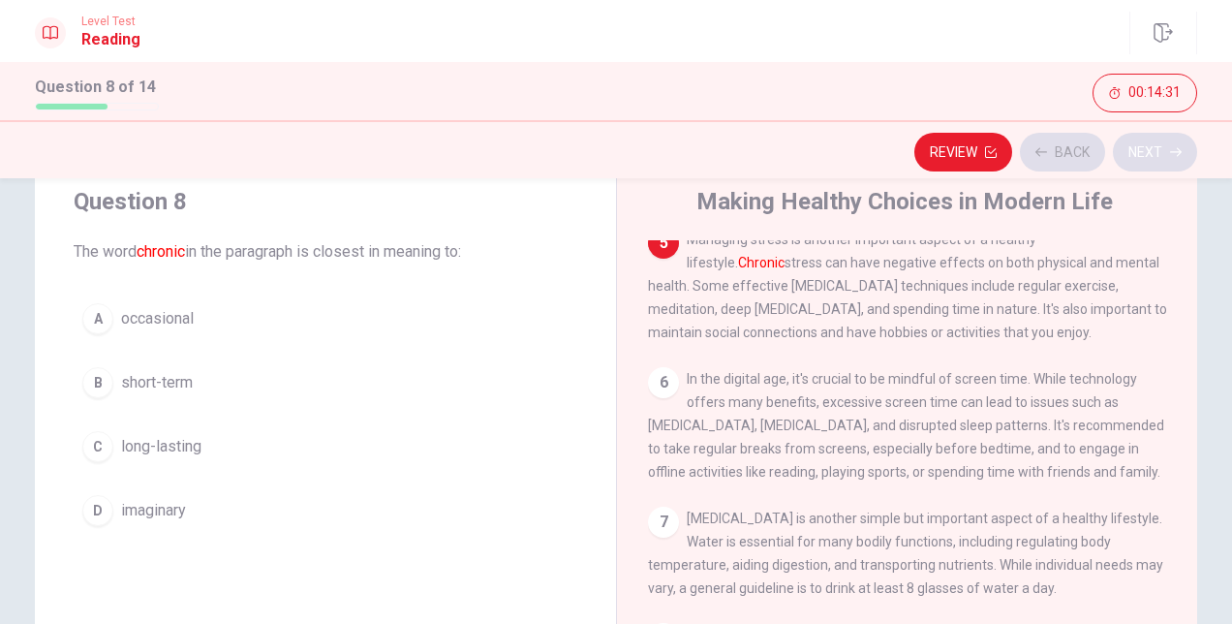
scroll to position [595, 0]
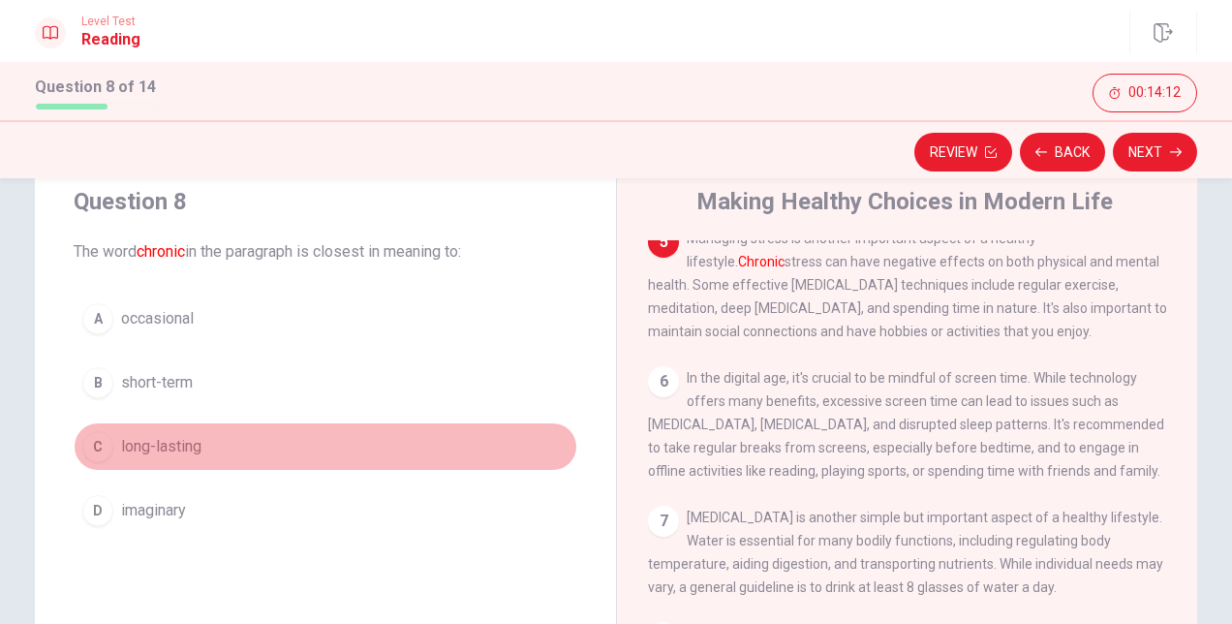
click at [100, 444] on div "C" at bounding box center [97, 446] width 31 height 31
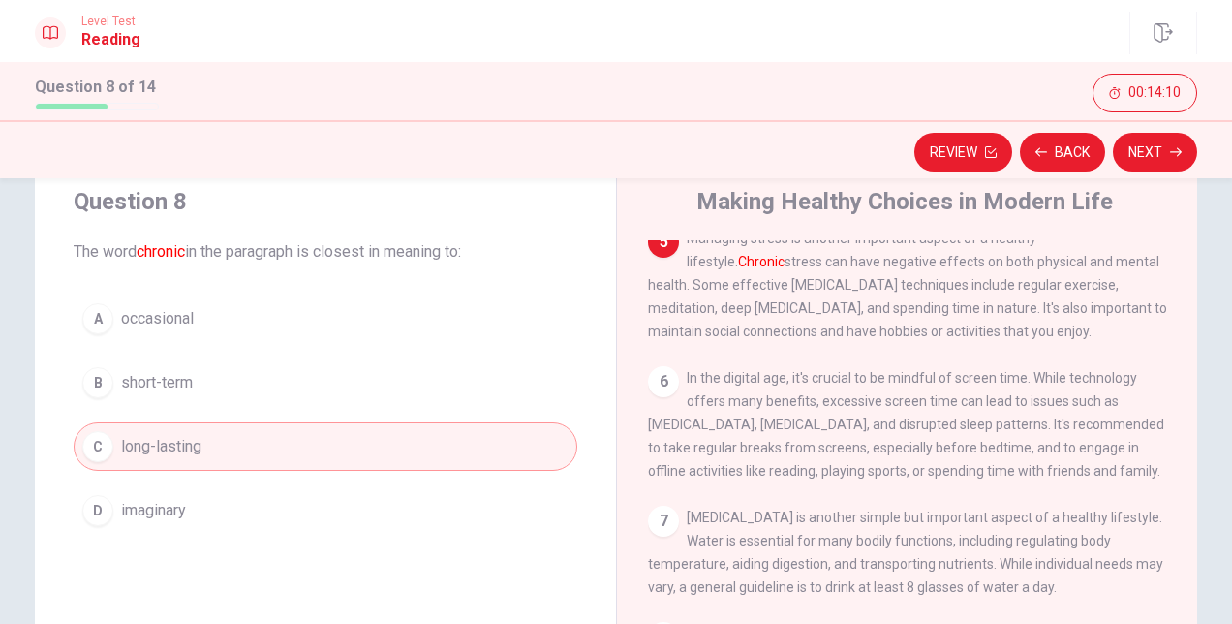
click at [1153, 132] on div "Review Back Next" at bounding box center [616, 149] width 1232 height 58
click at [1152, 146] on button "Next" at bounding box center [1155, 152] width 84 height 39
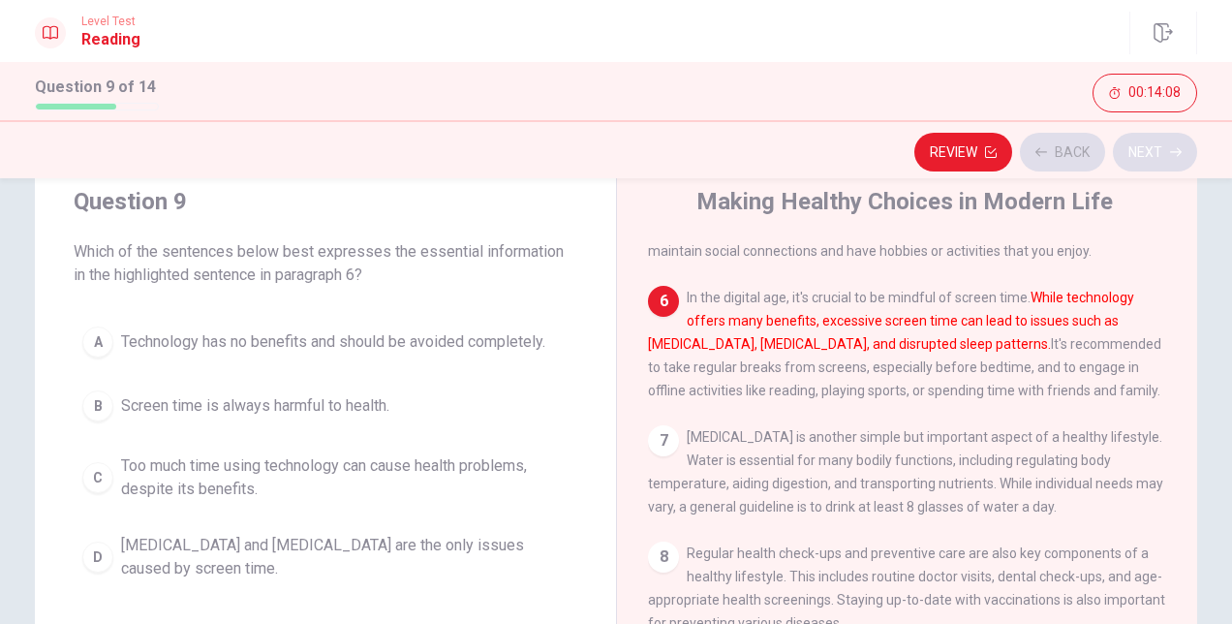
scroll to position [737, 0]
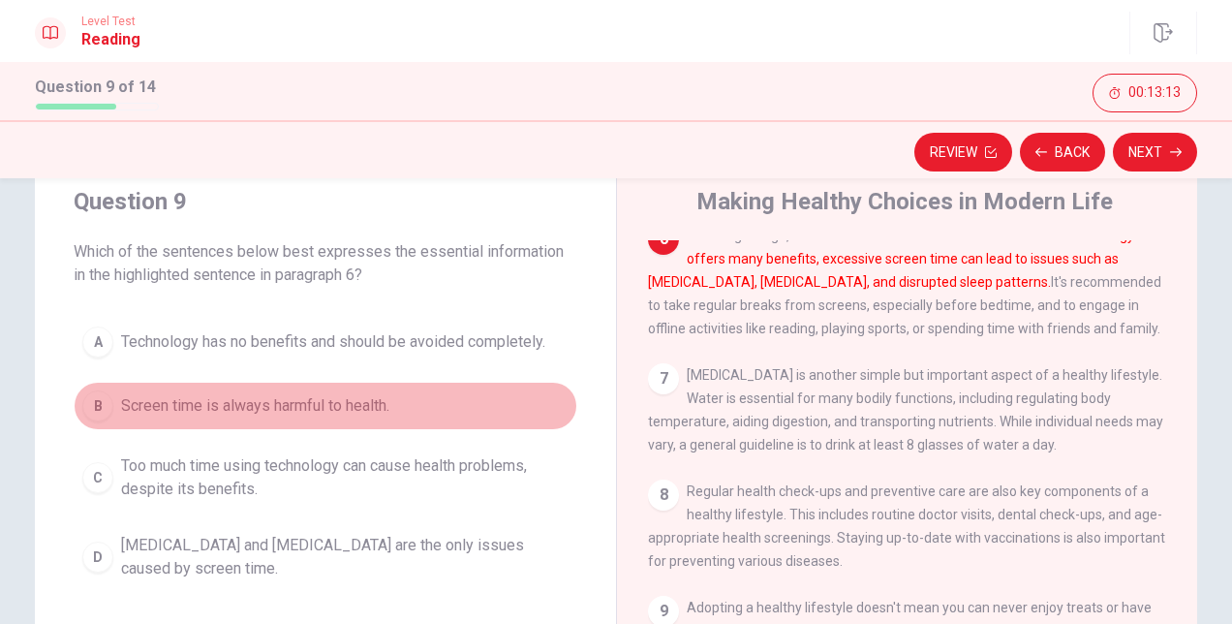
click at [95, 397] on div "B" at bounding box center [97, 405] width 31 height 31
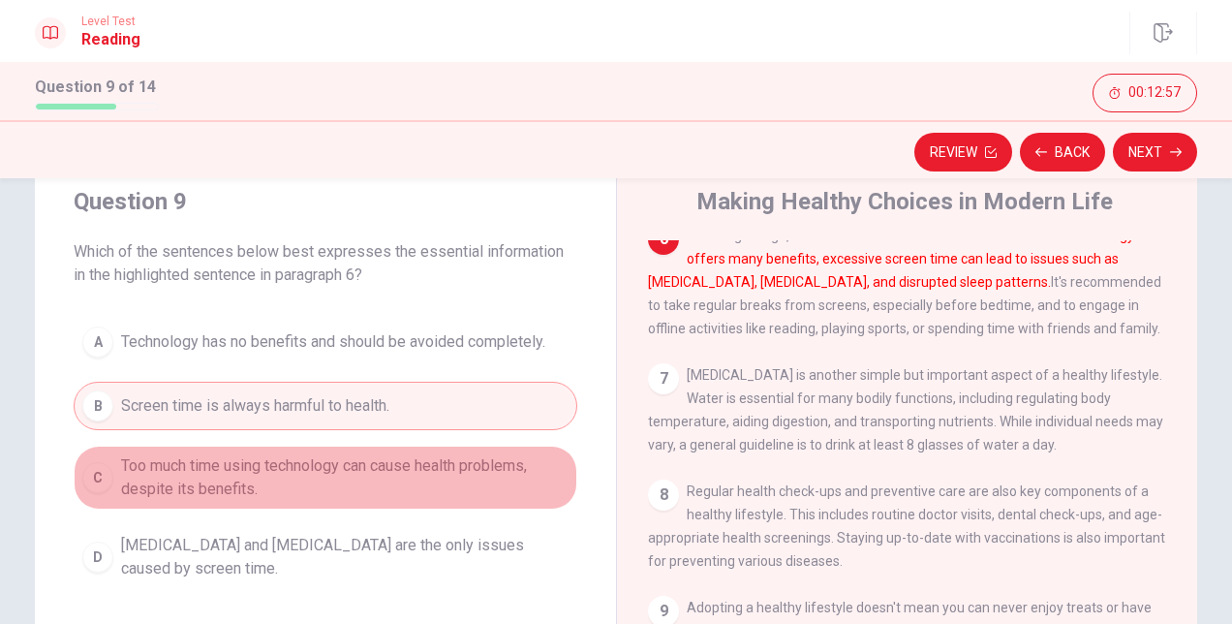
click at [81, 486] on button "C Too much time using technology can cause health problems, despite its benefit…" at bounding box center [326, 477] width 504 height 64
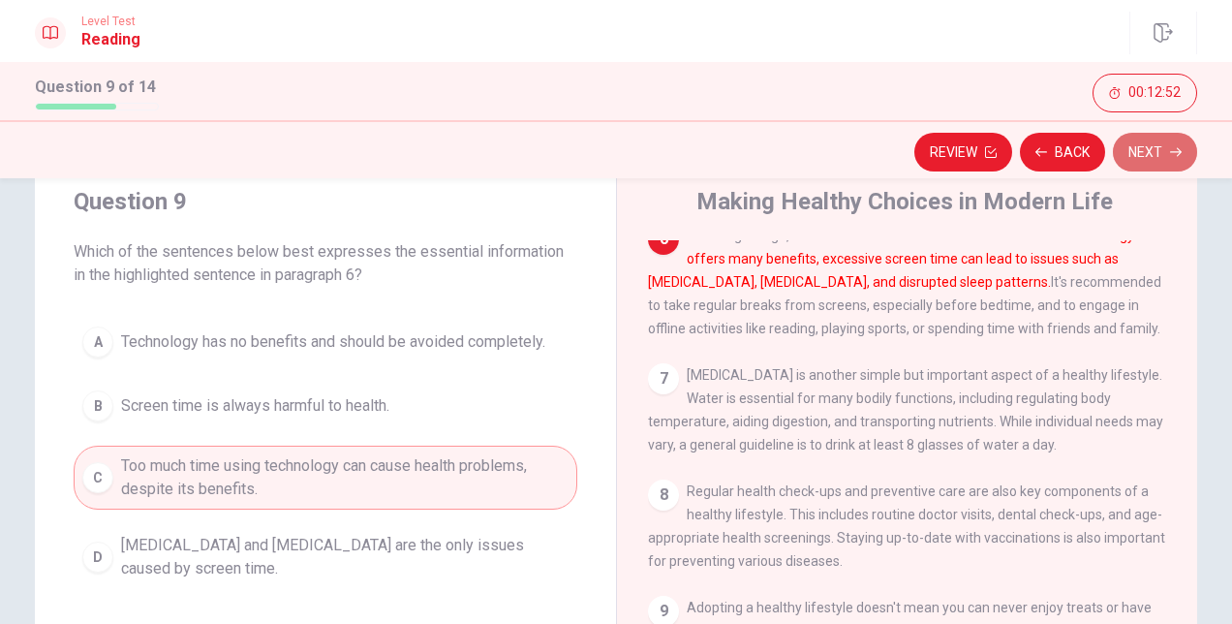
click at [1167, 146] on button "Next" at bounding box center [1155, 152] width 84 height 39
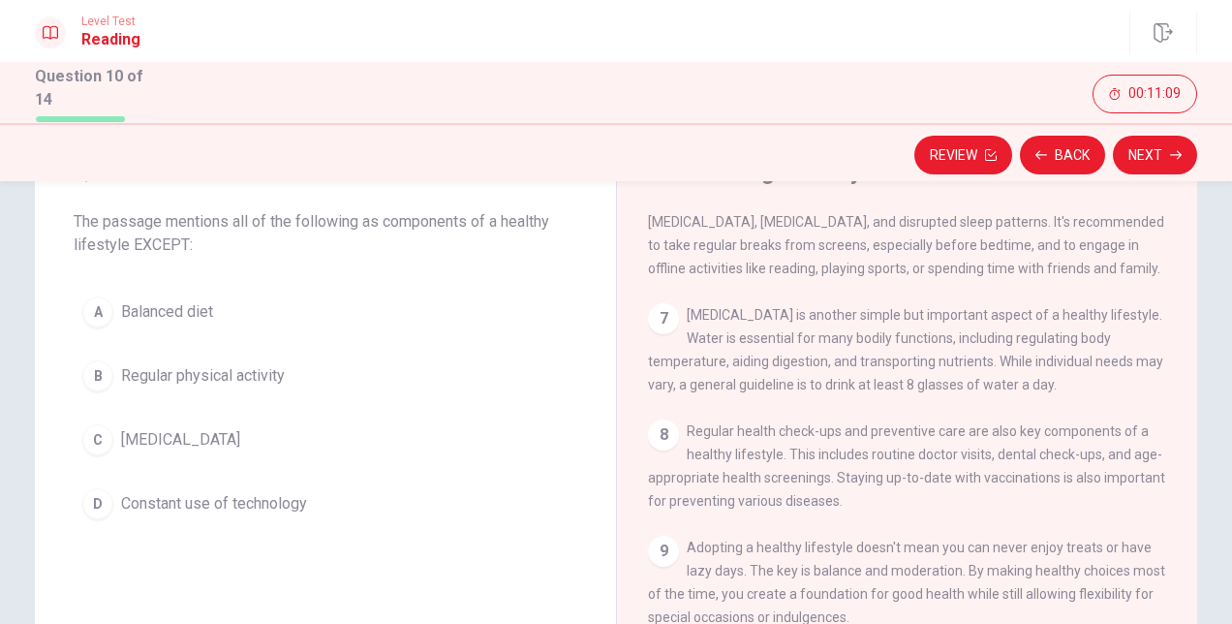
scroll to position [717, 0]
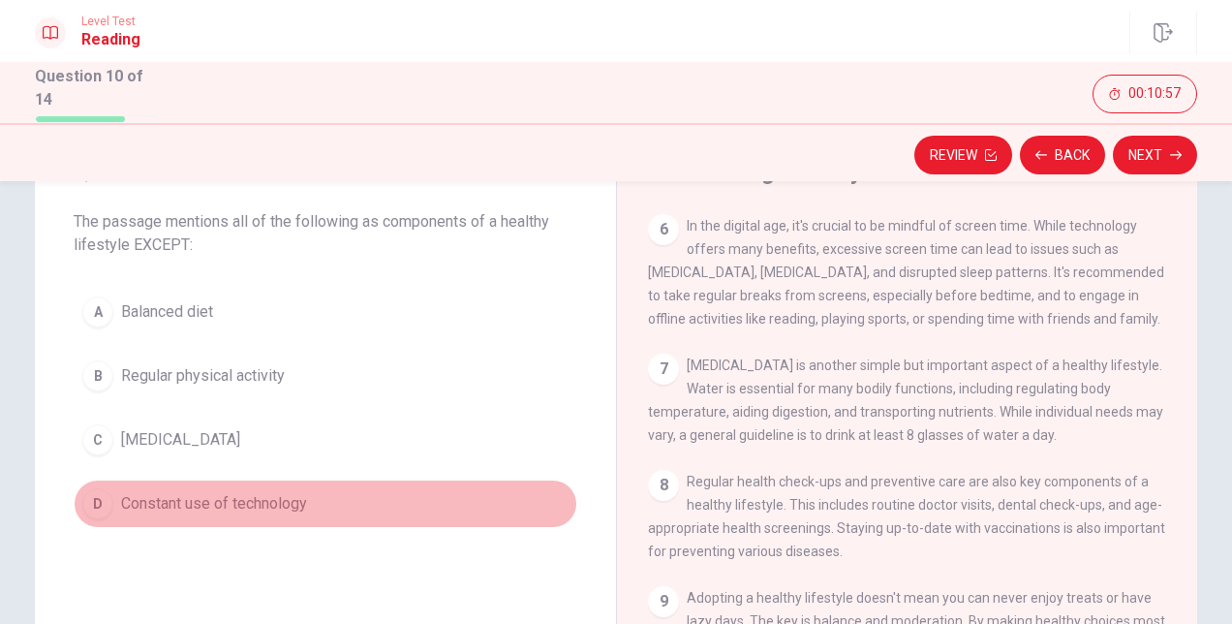
click at [90, 496] on div "D" at bounding box center [97, 503] width 31 height 31
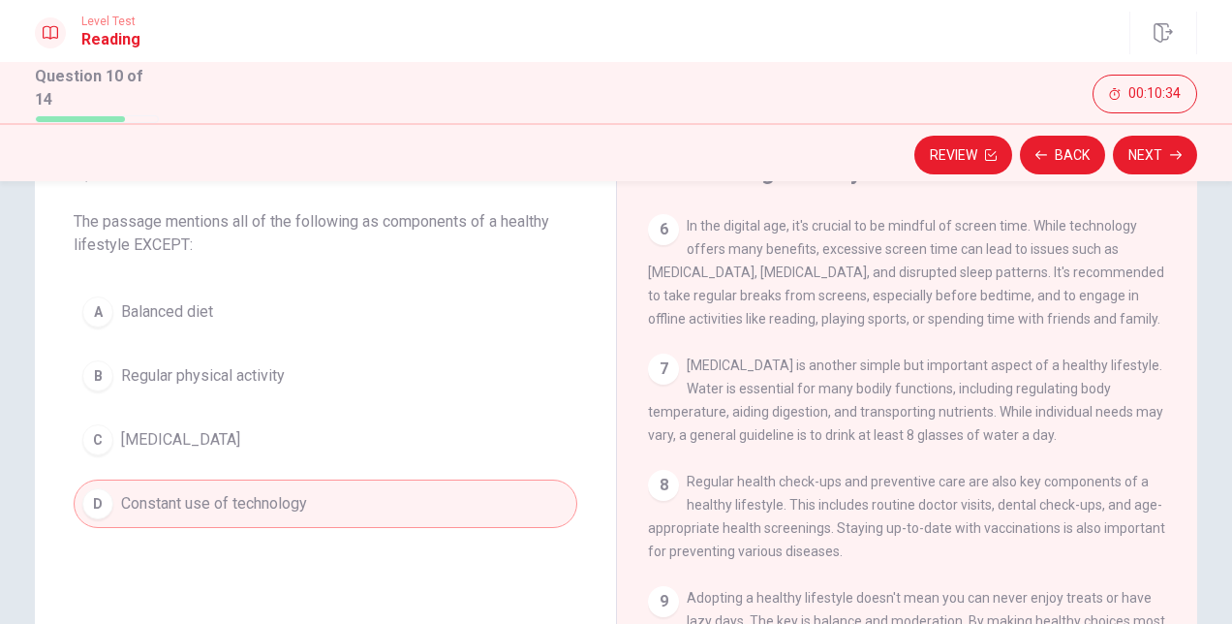
drag, startPoint x: 545, startPoint y: 396, endPoint x: 674, endPoint y: 426, distance: 132.2
click at [674, 426] on div "Question 10 The passage mentions all of the following as components of a health…" at bounding box center [616, 461] width 1162 height 673
click at [1129, 148] on button "Next" at bounding box center [1155, 155] width 84 height 39
